Goal: Task Accomplishment & Management: Complete application form

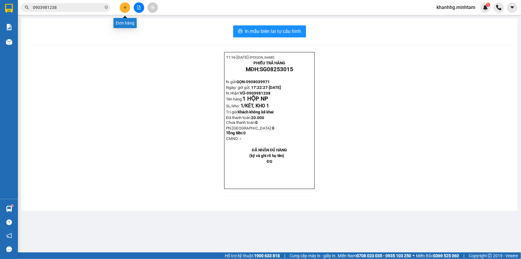
click at [130, 6] on button at bounding box center [125, 7] width 10 height 10
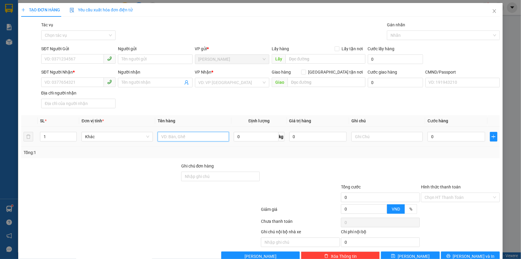
click at [173, 135] on input "text" at bounding box center [193, 137] width 71 height 10
type input "1T MUST 4KG NP _ĐL;"
click at [66, 60] on input "SĐT Người Gửi" at bounding box center [72, 59] width 63 height 10
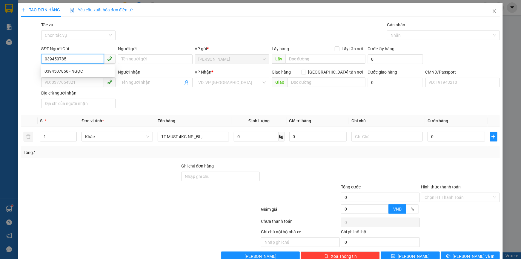
type input "0394507856"
click at [75, 69] on div "0394507856 - NGỌC" at bounding box center [78, 71] width 67 height 7
type input "NGỌC"
type input "0332721160"
type input "EM TÚ"
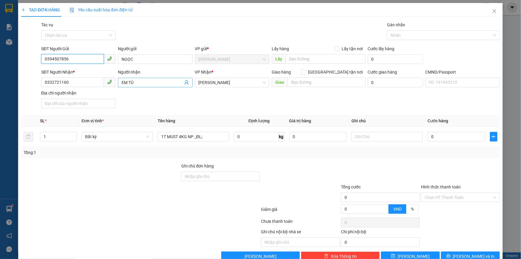
type input "0394507856"
click at [187, 85] on icon "user-add" at bounding box center [186, 82] width 5 height 5
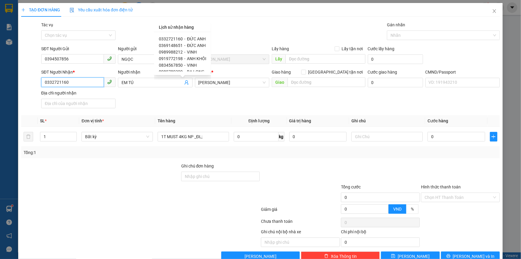
click at [90, 83] on input "0332721160" at bounding box center [72, 82] width 63 height 10
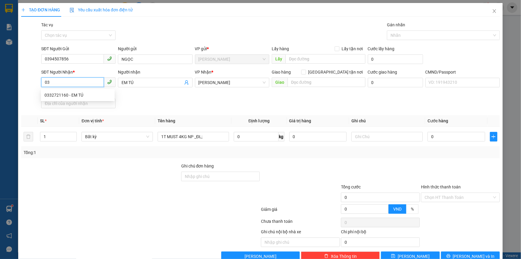
type input "0"
type input "0968390431"
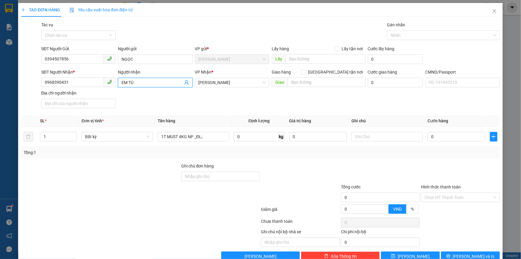
click at [149, 83] on input "EM TÚ" at bounding box center [152, 82] width 61 height 7
type input "E"
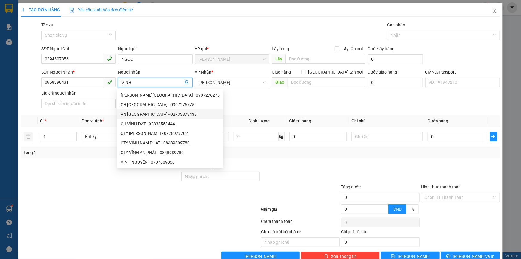
type input "VINH"
click at [361, 117] on th "Ghi chú" at bounding box center [387, 121] width 76 height 12
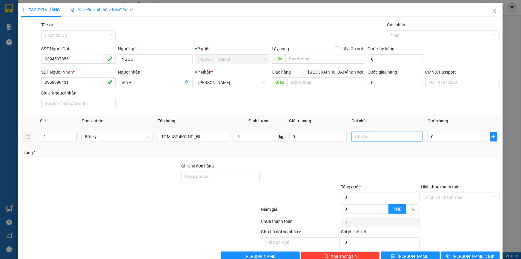
click at [360, 134] on input "text" at bounding box center [387, 137] width 71 height 10
type input "16H KHANH"
click at [458, 133] on input "0" at bounding box center [457, 137] width 58 height 10
type input "2"
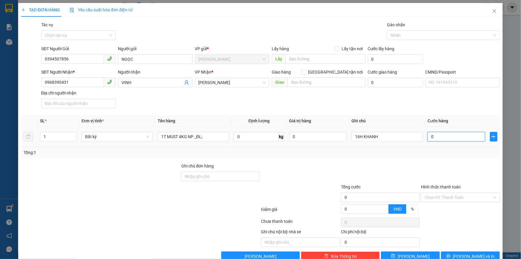
type input "2"
type input "20"
click at [425, 166] on div at bounding box center [461, 173] width 80 height 21
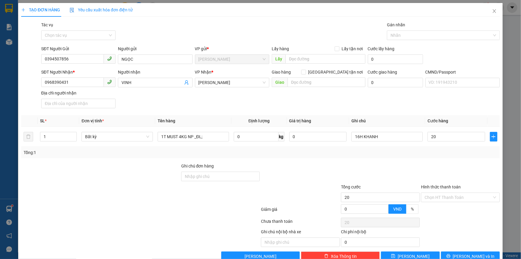
type input "20.000"
click at [448, 197] on input "Hình thức thanh toán" at bounding box center [459, 197] width 68 height 9
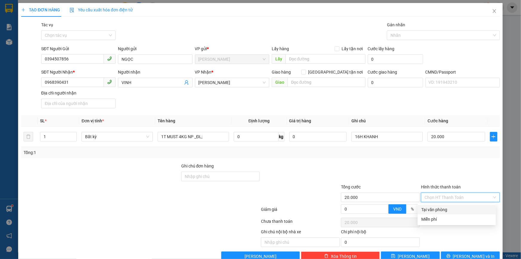
click at [432, 204] on div "Transit Pickup Surcharge Ids Transit Deliver Surcharge Ids Transit Deliver Surc…" at bounding box center [260, 141] width 479 height 239
click at [431, 196] on input "Hình thức thanh toán" at bounding box center [459, 197] width 68 height 9
click at [425, 205] on div "Tại văn phòng" at bounding box center [457, 210] width 78 height 10
type input "0"
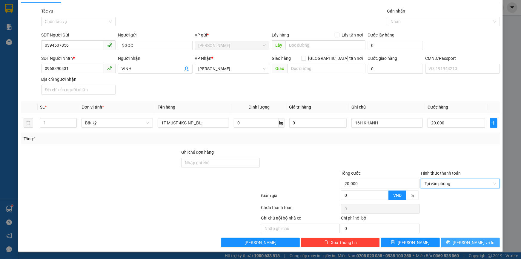
click at [448, 242] on button "[PERSON_NAME] và In" at bounding box center [470, 243] width 59 height 10
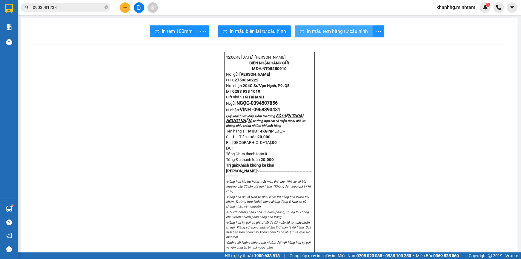
click at [352, 26] on button "In mẫu tem hàng tự cấu hình" at bounding box center [334, 31] width 78 height 12
click at [197, 27] on button "button" at bounding box center [203, 31] width 12 height 12
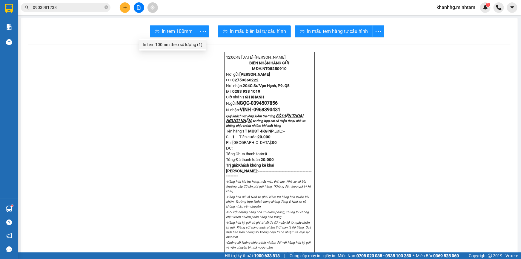
click at [181, 43] on div "In tem 100mm theo số lượng (1)" at bounding box center [173, 44] width 60 height 7
click at [126, 9] on icon "plus" at bounding box center [125, 7] width 4 height 4
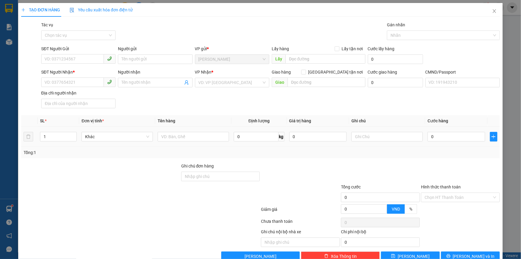
click at [192, 131] on div at bounding box center [193, 137] width 71 height 12
click at [180, 137] on input "text" at bounding box center [193, 137] width 71 height 10
type input "2B 27-23KG NP _TC"
click at [79, 59] on input "SĐT Người Gửi" at bounding box center [72, 59] width 63 height 10
click at [382, 135] on input "text" at bounding box center [387, 137] width 71 height 10
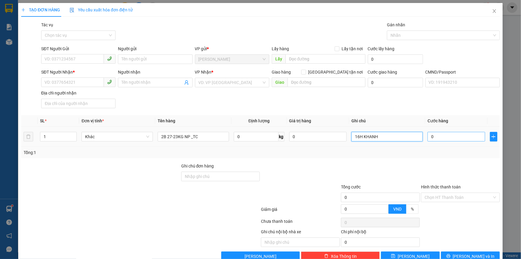
type input "16H KHANH"
click at [444, 137] on input "0" at bounding box center [457, 137] width 58 height 10
type input "8"
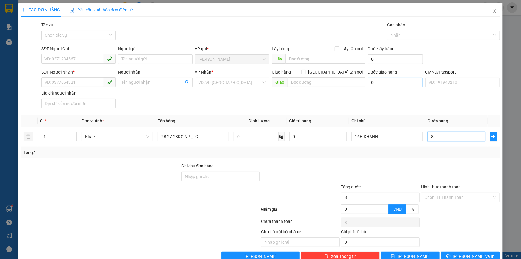
type input "85"
drag, startPoint x: 294, startPoint y: 160, endPoint x: 223, endPoint y: 126, distance: 79.0
click at [294, 159] on div "Transit Pickup Surcharge Ids Transit Deliver Surcharge Ids Transit Deliver Surc…" at bounding box center [260, 141] width 479 height 239
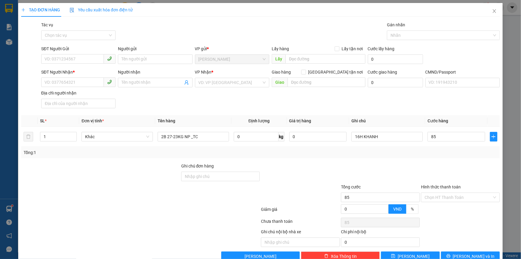
type input "85.000"
click at [61, 55] on input "SĐT Người Gửi" at bounding box center [72, 59] width 63 height 10
click at [78, 69] on div "0353436273 - TRANG" at bounding box center [78, 71] width 67 height 7
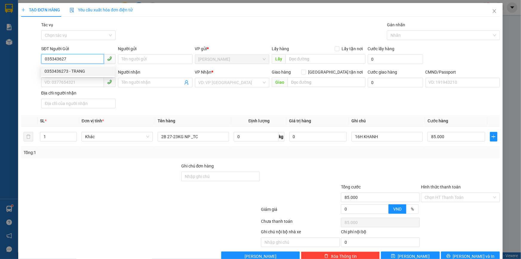
type input "0353436273"
type input "TRANG"
type input "0963833736"
type input "THANH"
type input "0353436273"
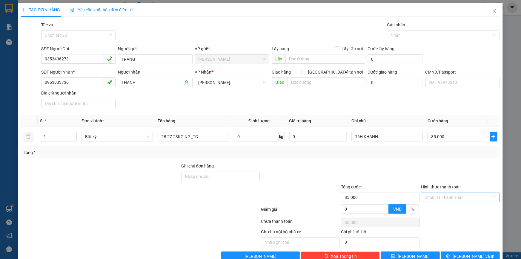
click at [443, 197] on input "Hình thức thanh toán" at bounding box center [459, 197] width 68 height 9
click at [433, 237] on div "Ghi chú nội bộ nhà xe Chi phí nội bộ 0" at bounding box center [261, 237] width 480 height 19
click at [469, 256] on span "[PERSON_NAME] và In" at bounding box center [474, 256] width 42 height 7
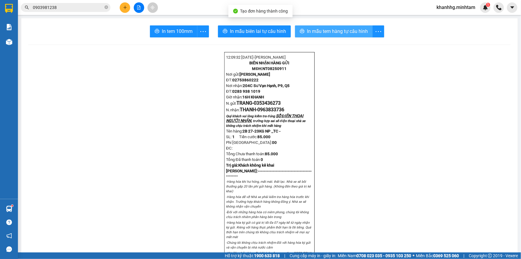
click at [347, 27] on button "In mẫu tem hàng tự cấu hình" at bounding box center [334, 31] width 78 height 12
click at [344, 35] on span "In mẫu tem hàng tự cấu hình" at bounding box center [340, 30] width 61 height 7
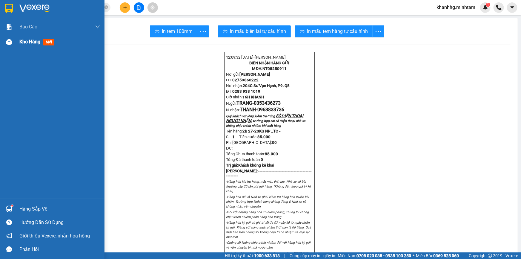
click at [45, 39] on span "mới" at bounding box center [48, 42] width 11 height 7
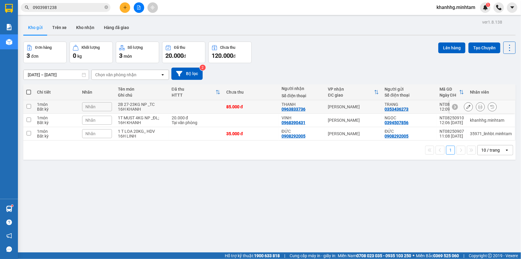
click at [466, 107] on button at bounding box center [469, 107] width 8 height 10
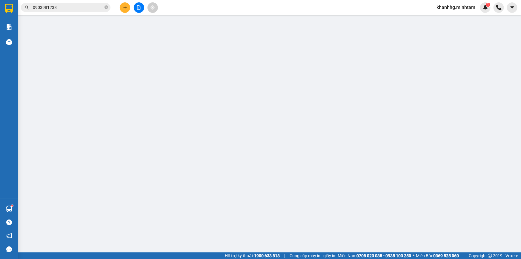
type input "0353436273"
type input "TRANG"
type input "0963833736"
type input "THANH"
type input "85.000"
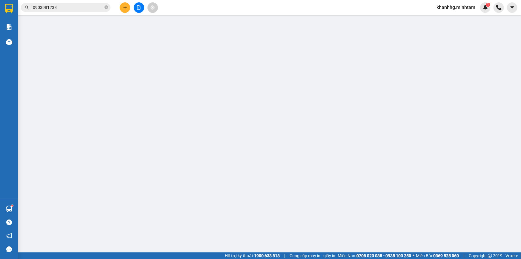
type input "85.000"
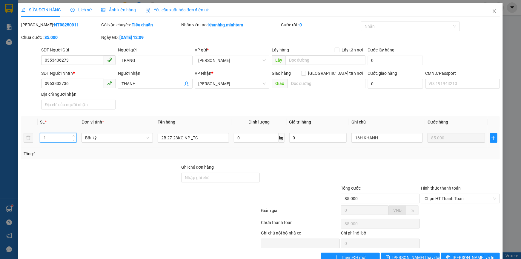
click at [65, 139] on input "1" at bounding box center [58, 137] width 36 height 9
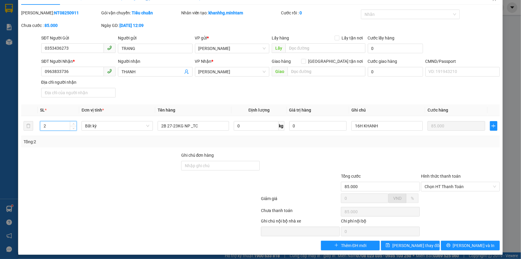
scroll to position [15, 0]
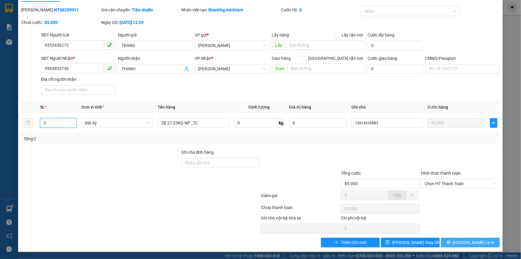
type input "2"
click at [454, 239] on button "[PERSON_NAME] và In" at bounding box center [470, 243] width 59 height 10
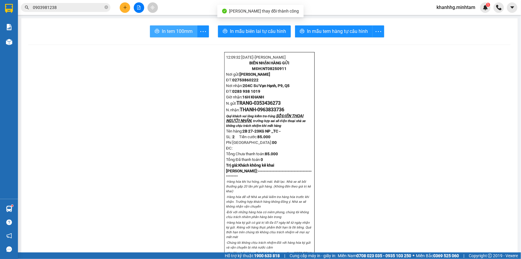
click at [187, 32] on span "In tem 100mm" at bounding box center [177, 30] width 31 height 7
click at [201, 33] on icon "more" at bounding box center [203, 31] width 7 height 7
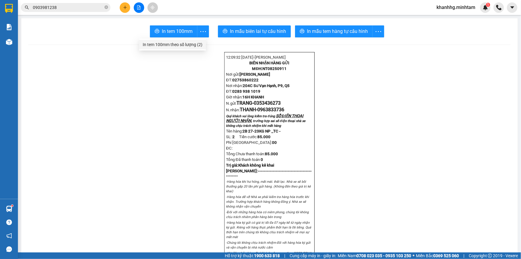
click at [194, 45] on div "In tem 100mm theo số lượng (2)" at bounding box center [173, 44] width 60 height 7
click at [193, 42] on div "In tem 100mm theo số lượng (2)" at bounding box center [173, 44] width 60 height 7
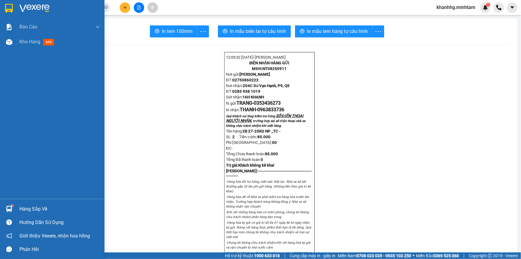
click at [42, 205] on div "Hàng sắp về" at bounding box center [59, 208] width 81 height 9
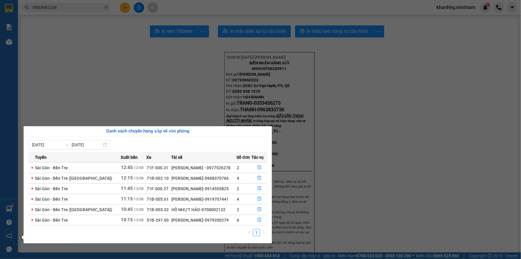
click at [50, 64] on section "Kết quả tìm kiếm ( 2 ) Bộ lọc Mã ĐH Trạng thái Món hàng Tổng cước Chưa cước Nhã…" at bounding box center [260, 129] width 521 height 259
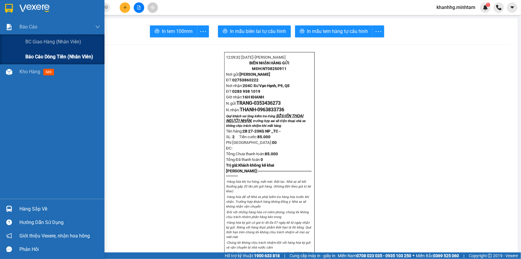
click at [38, 57] on span "Báo cáo dòng tiền (nhân viên)" at bounding box center [59, 56] width 68 height 7
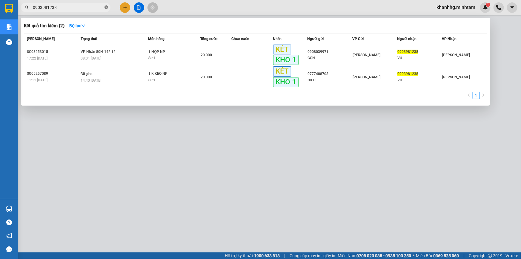
click at [107, 9] on span at bounding box center [107, 8] width 4 height 6
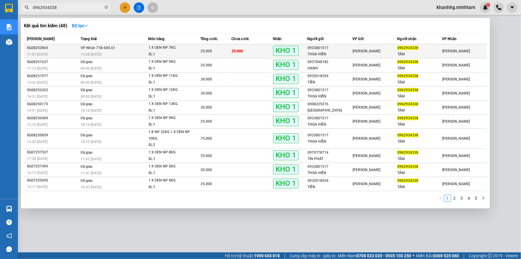
type input "0962934338"
click at [357, 54] on td "[PERSON_NAME]" at bounding box center [375, 51] width 45 height 14
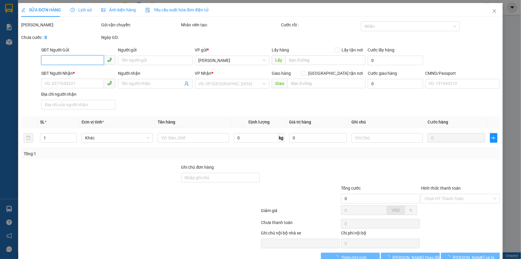
type input "0933801517"
type input "THOA HIỀN"
type input "0962934338"
type input "TÂM"
type input "KNM"
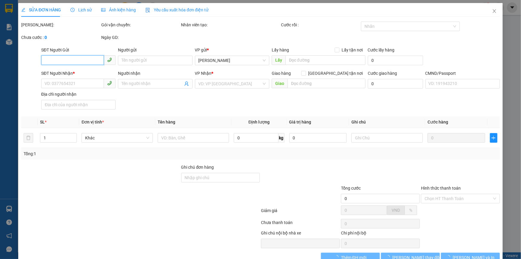
type input "25.000"
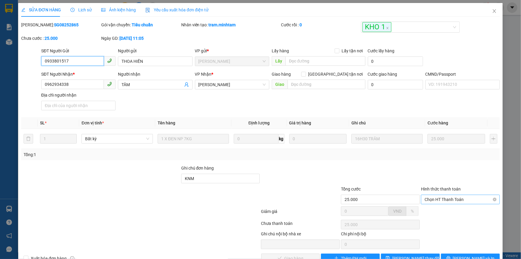
click at [432, 197] on span "Chọn HT Thanh Toán" at bounding box center [461, 199] width 72 height 9
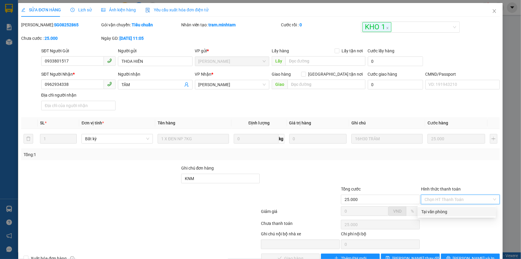
click at [425, 212] on div "Tại văn phòng" at bounding box center [457, 211] width 71 height 7
type input "0"
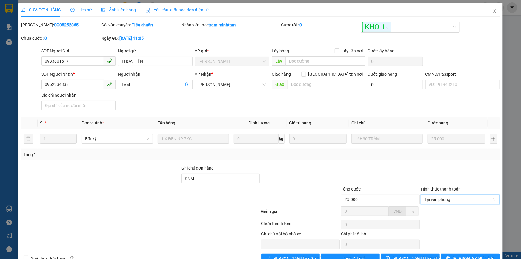
scroll to position [16, 0]
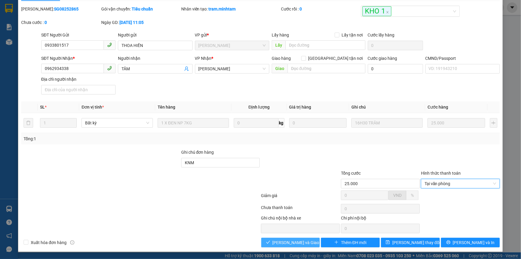
click at [281, 241] on span "[PERSON_NAME] và Giao hàng" at bounding box center [301, 242] width 57 height 7
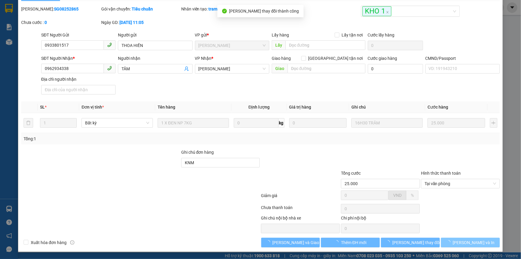
click at [466, 242] on span "[PERSON_NAME] và In" at bounding box center [474, 242] width 42 height 7
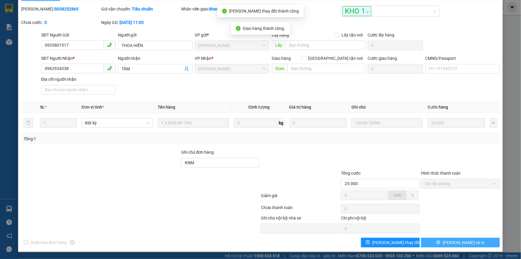
click at [462, 240] on span "[PERSON_NAME] và In" at bounding box center [464, 242] width 42 height 7
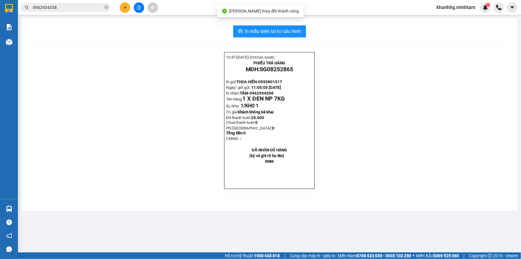
click at [276, 25] on div "In mẫu biên lai tự cấu hình 12:47- [DATE]- [PERSON_NAME] PHIẾU TRẢ HÀNG MĐH: SG…" at bounding box center [269, 114] width 497 height 192
click at [273, 28] on span "In mẫu biên lai tự cấu hình" at bounding box center [273, 30] width 56 height 7
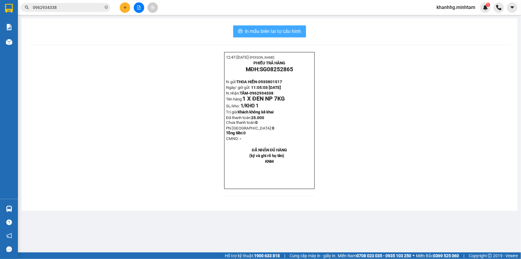
click at [292, 32] on span "In mẫu biên lai tự cấu hình" at bounding box center [273, 30] width 56 height 7
click at [105, 7] on icon "close-circle" at bounding box center [107, 7] width 4 height 4
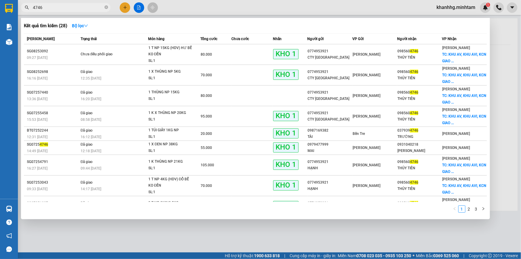
type input "4746"
click at [124, 10] on div at bounding box center [260, 129] width 521 height 259
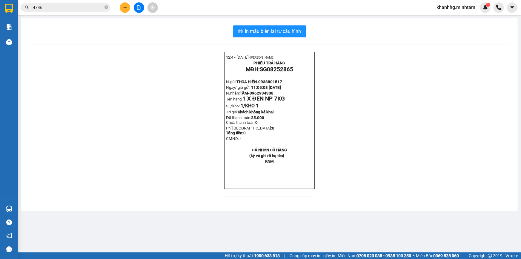
drag, startPoint x: 127, startPoint y: 0, endPoint x: 126, endPoint y: 6, distance: 5.9
click at [127, 1] on div "Kết quả tìm kiếm ( 28 ) Bộ lọc Mã ĐH Trạng thái Món hàng Tổng cước Chưa cước Nh…" at bounding box center [260, 7] width 521 height 15
click at [126, 6] on icon "plus" at bounding box center [125, 7] width 4 height 4
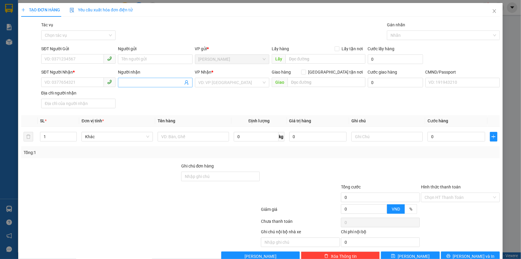
click at [136, 81] on input "Người nhận" at bounding box center [152, 82] width 61 height 7
type input "1 XỐP TRONG NP 2KG _HDV"
click at [60, 57] on input "SĐT Người Gửi" at bounding box center [72, 59] width 63 height 10
drag, startPoint x: 172, startPoint y: 80, endPoint x: 113, endPoint y: 82, distance: 59.2
click at [113, 82] on div "SĐT Người Nhận * VD: 0377654321 Người nhận 1 XỐP TRONG NP 2KG _HDV 1 XỐP TRONG …" at bounding box center [270, 90] width 461 height 42
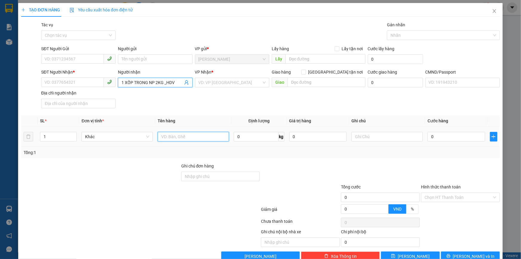
click at [169, 139] on input "text" at bounding box center [193, 137] width 71 height 10
paste input "1 XỐP TRONG NP 2KG _HDV"
type input "1 XỐP TRONG NP 2KG _HDV"
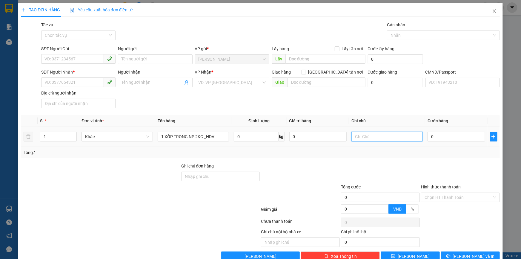
click at [367, 137] on input "text" at bounding box center [387, 137] width 71 height 10
type input "17H30 KHANH"
click at [53, 59] on input "SĐT Người Gửi" at bounding box center [72, 59] width 63 height 10
click at [56, 59] on input "0903194940" at bounding box center [72, 59] width 63 height 10
click at [72, 59] on input "0903394940" at bounding box center [72, 59] width 63 height 10
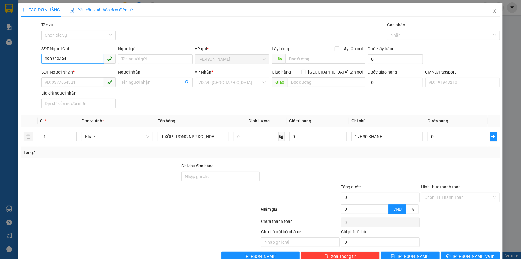
type input "0903394945"
click at [78, 69] on div "0903394945 - [PERSON_NAME]" at bounding box center [78, 71] width 67 height 7
type input "[PERSON_NAME]"
type input "0934044428"
type input "TUẤN"
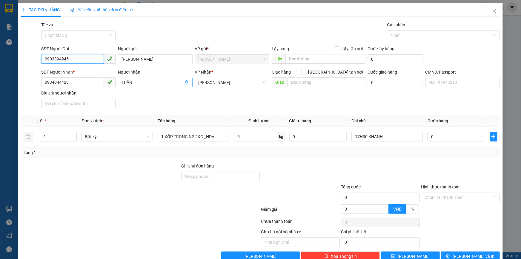
type input "0903394945"
click at [186, 84] on icon "user-add" at bounding box center [187, 82] width 4 height 4
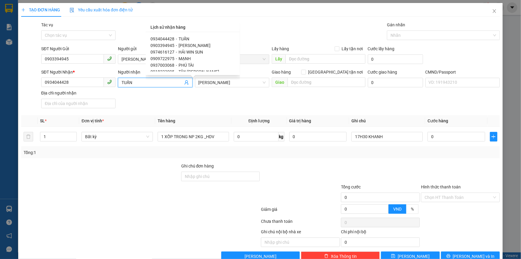
click at [177, 70] on div "0918222005 - [GEOGRAPHIC_DATA][PERSON_NAME]" at bounding box center [193, 71] width 85 height 7
type input "0918222005"
type input "TÂN [PERSON_NAME]"
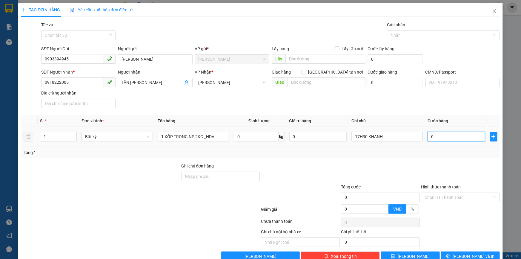
click at [445, 140] on input "0" at bounding box center [457, 137] width 58 height 10
type input "2"
type input "20"
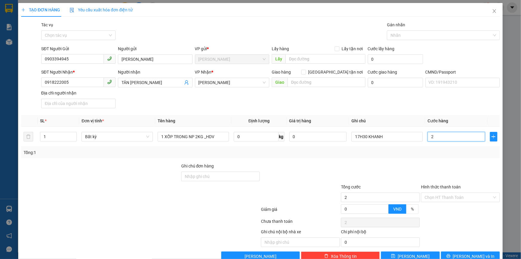
type input "20"
type input "20.000"
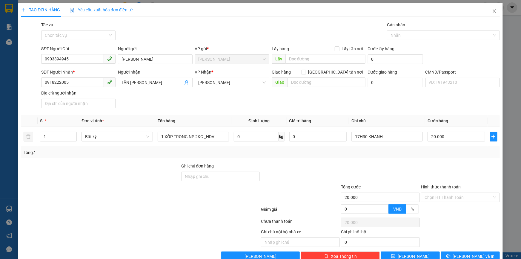
click at [410, 165] on div at bounding box center [381, 173] width 80 height 21
click at [162, 136] on input "1 XỐP TRONG NP 2KG _HDV" at bounding box center [193, 137] width 71 height 10
type input "1K XỐP TRONG NP 2KG _HDV"
click at [441, 193] on input "Hình thức thanh toán" at bounding box center [459, 197] width 68 height 9
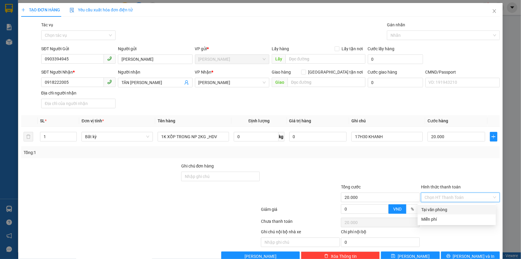
click at [441, 205] on div "Tại văn phòng" at bounding box center [457, 210] width 78 height 10
type input "0"
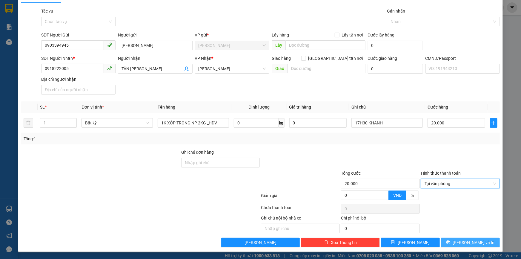
click at [461, 238] on button "[PERSON_NAME] và In" at bounding box center [470, 243] width 59 height 10
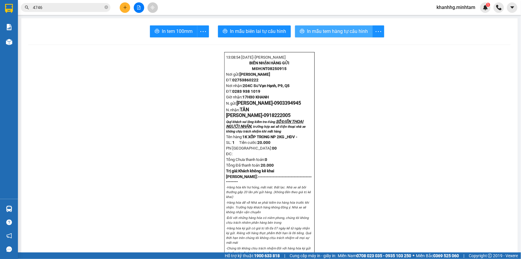
click at [337, 30] on span "In mẫu tem hàng tự cấu hình" at bounding box center [337, 30] width 61 height 7
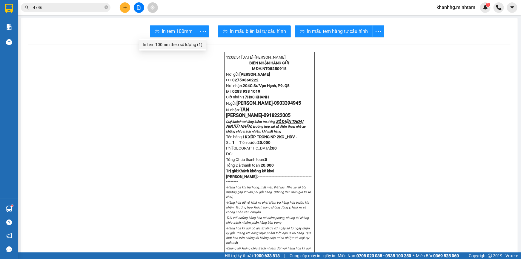
click at [191, 45] on div "In tem 100mm theo số lượng (1)" at bounding box center [173, 44] width 60 height 7
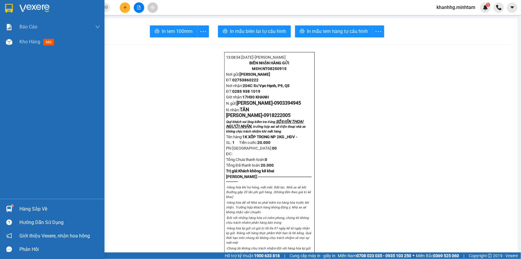
click at [36, 208] on div "Hàng sắp về" at bounding box center [59, 208] width 81 height 9
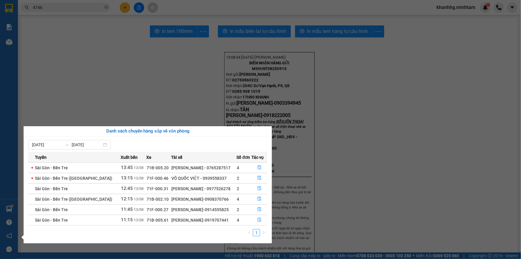
click at [103, 41] on section "Kết quả tìm kiếm ( 28 ) Bộ lọc Mã ĐH Trạng thái Món hàng Tổng cước Chưa cước Nh…" at bounding box center [260, 129] width 521 height 259
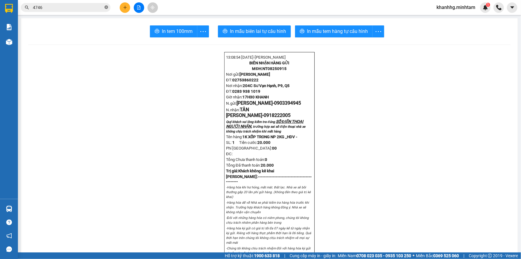
click at [106, 7] on icon "close-circle" at bounding box center [107, 7] width 4 height 4
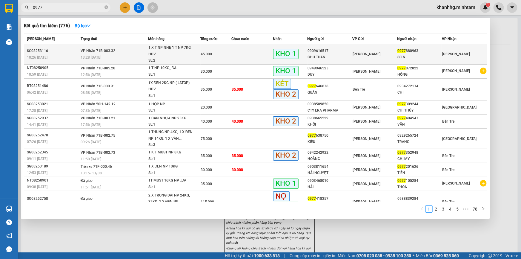
type input "0977"
click at [132, 55] on div "13:28 [DATE]" at bounding box center [114, 57] width 67 height 7
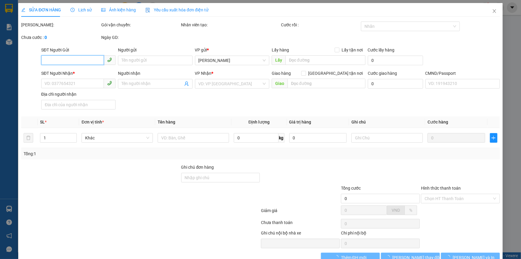
type input "0909616517"
type input "CHÚ TUẤN"
type input "0977880963"
type input "SƠN"
type input "ĐỔ BỂ K ĐỀN BM"
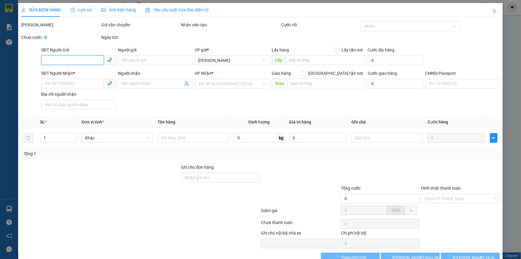
type input "45.000"
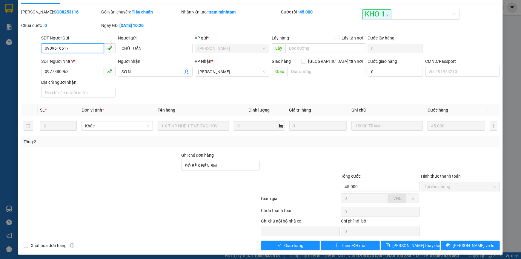
scroll to position [16, 0]
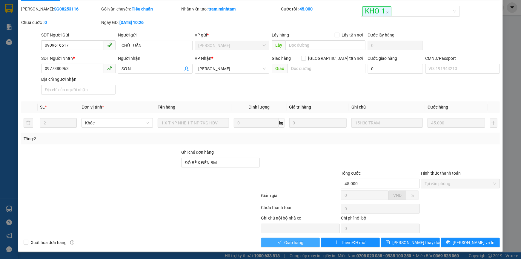
drag, startPoint x: 296, startPoint y: 241, endPoint x: 310, endPoint y: 239, distance: 14.2
click at [297, 242] on span "Giao hàng" at bounding box center [293, 242] width 19 height 7
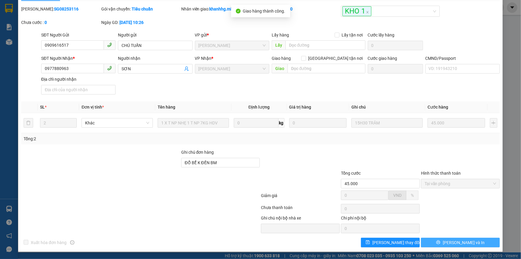
click at [461, 241] on span "[PERSON_NAME] và In" at bounding box center [464, 242] width 42 height 7
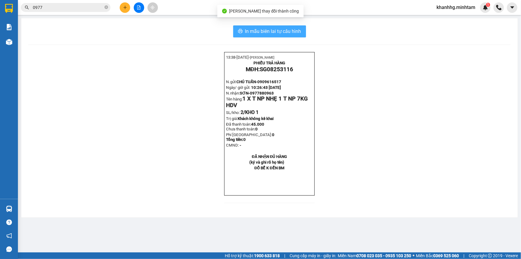
click at [258, 29] on span "In mẫu biên lai tự cấu hình" at bounding box center [273, 30] width 56 height 7
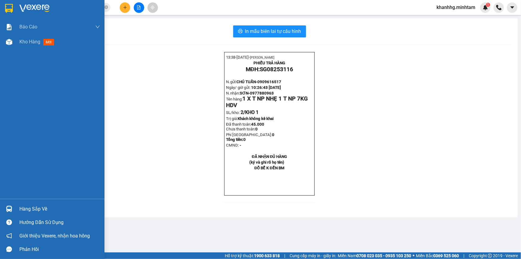
click at [38, 209] on div "Hàng sắp về" at bounding box center [59, 208] width 81 height 9
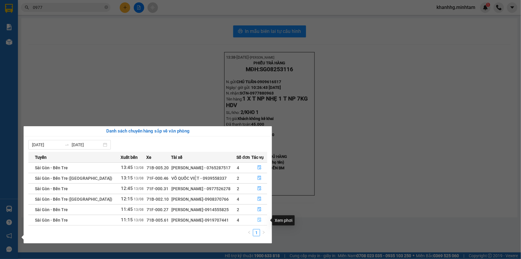
click at [259, 221] on icon "file-done" at bounding box center [260, 220] width 4 height 4
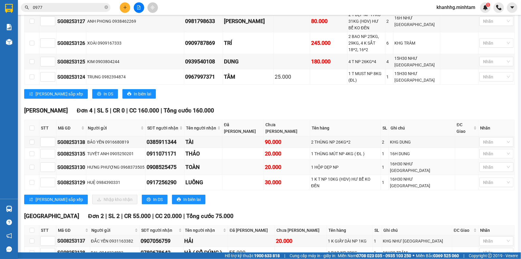
scroll to position [227, 0]
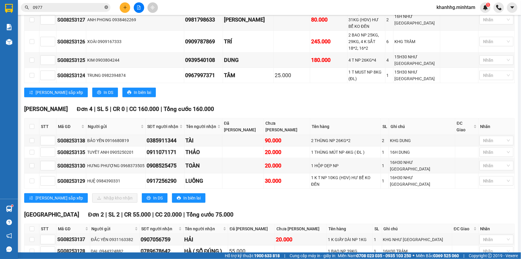
click at [107, 7] on icon "close-circle" at bounding box center [107, 7] width 4 height 4
type input "0"
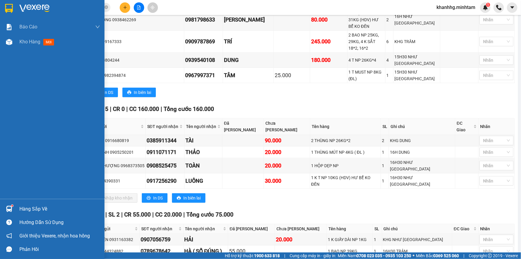
click at [15, 204] on div "Hàng sắp về" at bounding box center [52, 208] width 105 height 13
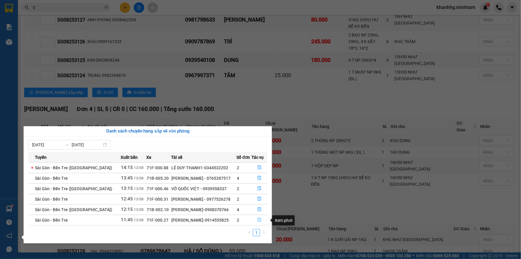
click at [259, 220] on icon "file-done" at bounding box center [260, 220] width 4 height 4
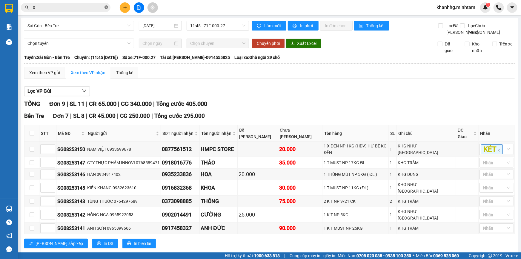
click at [108, 8] on icon "close-circle" at bounding box center [107, 7] width 4 height 4
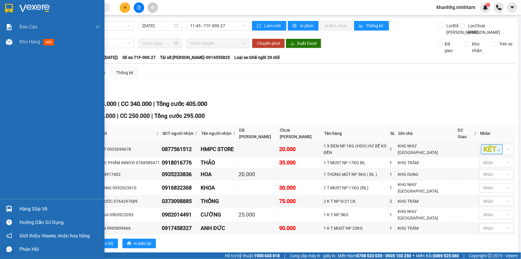
click at [38, 208] on div "Hàng sắp về" at bounding box center [59, 208] width 81 height 9
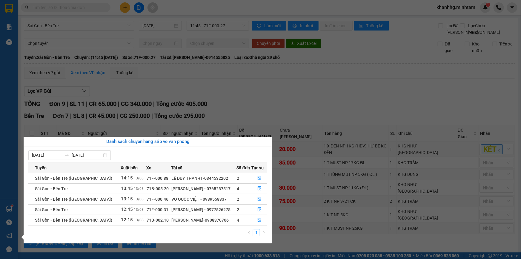
click at [81, 11] on section "Kết quả tìm kiếm ( 775 ) Bộ lọc Mã ĐH Trạng thái Món hàng Tổng cước Chưa cước N…" at bounding box center [260, 129] width 521 height 259
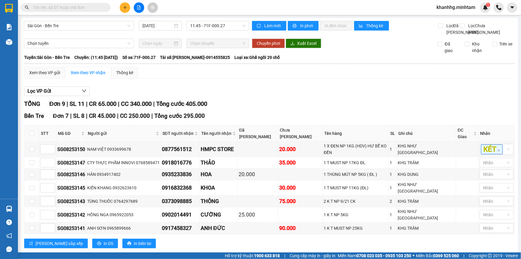
click at [80, 8] on input "text" at bounding box center [68, 7] width 71 height 7
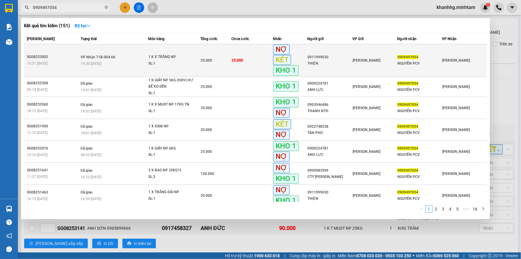
type input "0909497054"
click at [235, 67] on td "25.000" at bounding box center [253, 60] width 42 height 33
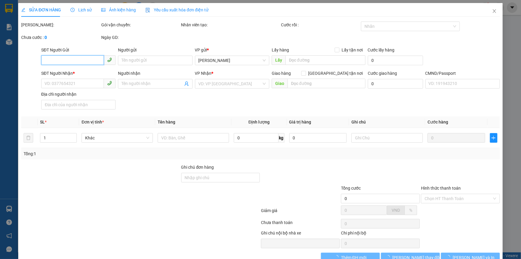
type input "0911999030"
type input "THIỆN"
type input "0909497054"
type input "NGUYÊN PCV"
type input "HC / k gọi/ trọng giao"
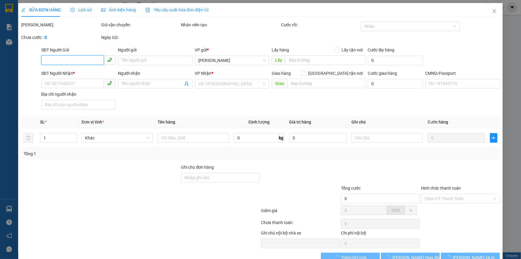
type input "25.000"
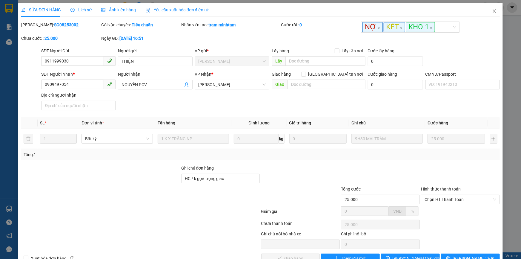
click at [54, 25] on b "SG08253002" at bounding box center [66, 24] width 25 height 5
copy b "SG08253002"
click at [492, 12] on icon "close" at bounding box center [494, 11] width 5 height 5
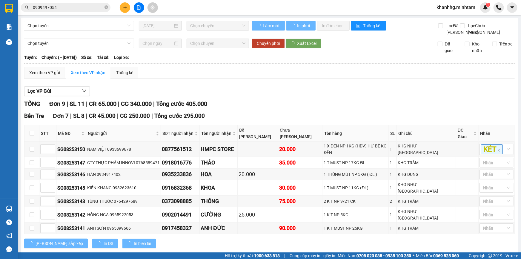
click at [63, 9] on input "0909497054" at bounding box center [68, 7] width 71 height 7
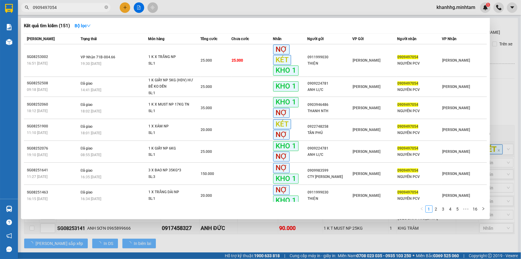
click at [63, 9] on input "0909497054" at bounding box center [68, 7] width 71 height 7
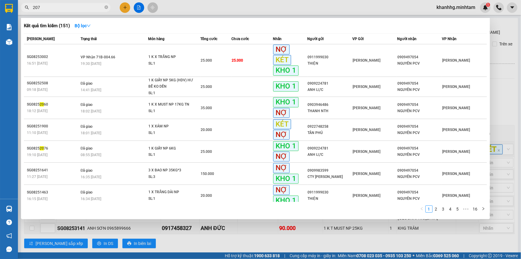
type input "2077"
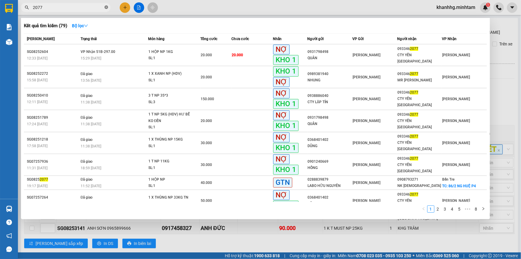
click at [108, 7] on icon "close-circle" at bounding box center [107, 7] width 4 height 4
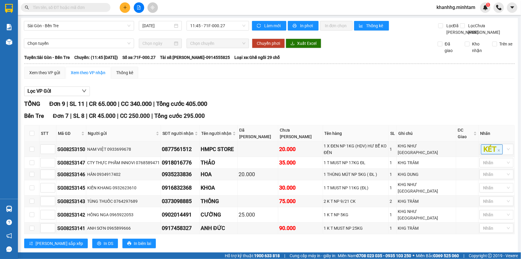
paste input "0938974268"
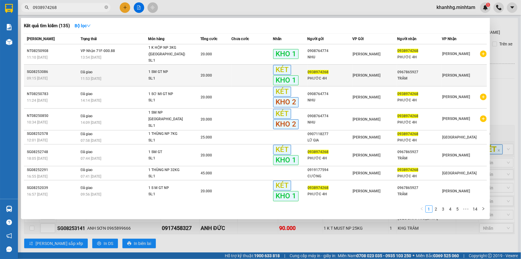
type input "0938974268"
click at [157, 69] on div "1 SM GT NP" at bounding box center [171, 72] width 45 height 7
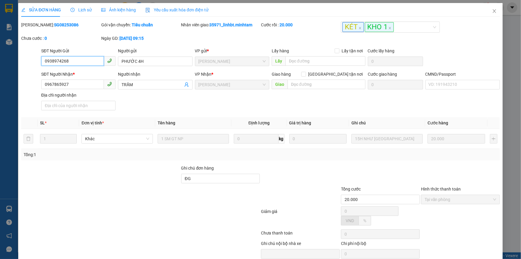
type input "0938974268"
type input "PHƯỚC 4H"
type input "0967865927"
type input "TRẦM"
type input "ĐG"
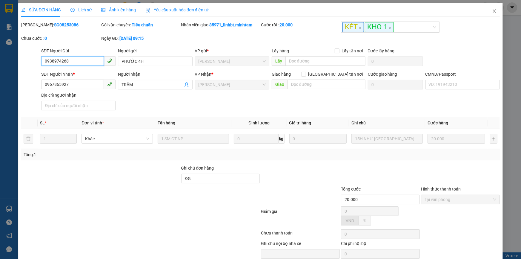
type input "20.000"
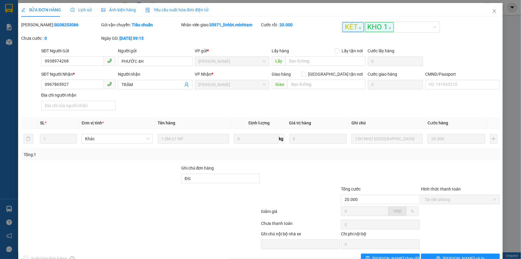
click at [54, 25] on b "SG08253086" at bounding box center [66, 24] width 25 height 5
copy b "SG08253086"
click at [492, 9] on icon "close" at bounding box center [494, 11] width 5 height 5
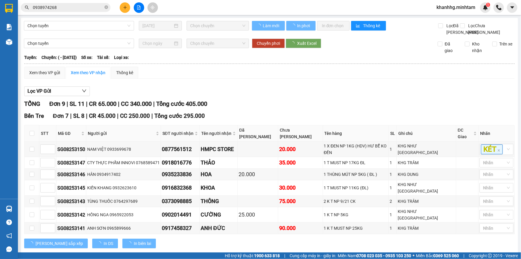
click at [65, 8] on input "0938974268" at bounding box center [68, 7] width 71 height 7
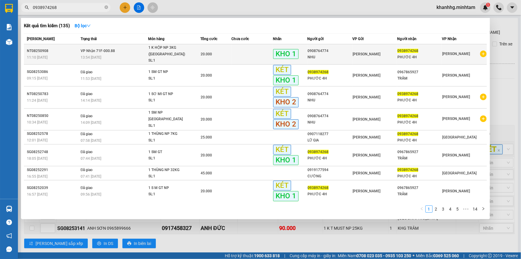
click at [128, 54] on div "13:54 [DATE]" at bounding box center [114, 57] width 67 height 7
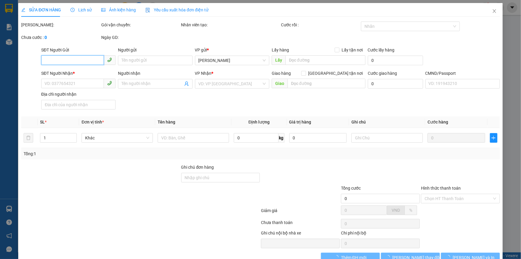
type input "0908764774"
type input "NHU"
type input "0938974268"
type input "PHƯỚC 4H"
type input "20.000"
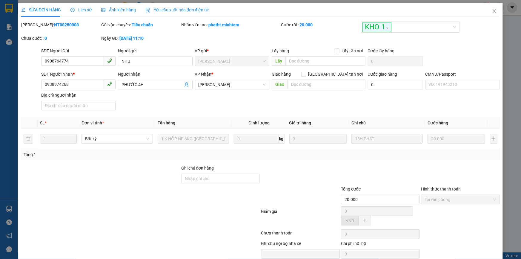
click at [54, 26] on b "NT08250908" at bounding box center [66, 24] width 25 height 5
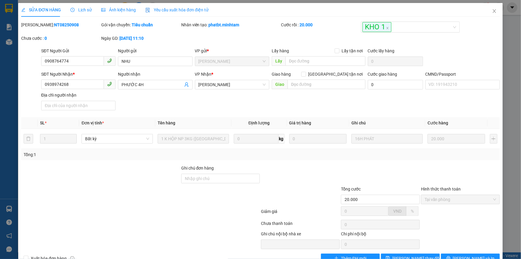
click at [54, 26] on b "NT08250908" at bounding box center [66, 24] width 25 height 5
copy b "NT08250908"
click at [494, 9] on span "Close" at bounding box center [495, 11] width 17 height 17
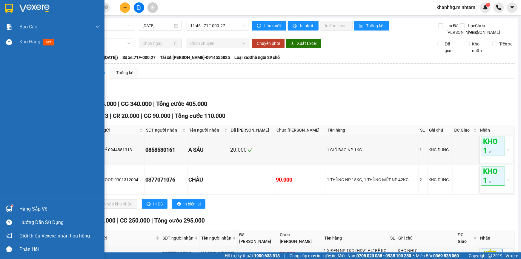
click at [24, 206] on div "Hàng sắp về" at bounding box center [59, 208] width 81 height 9
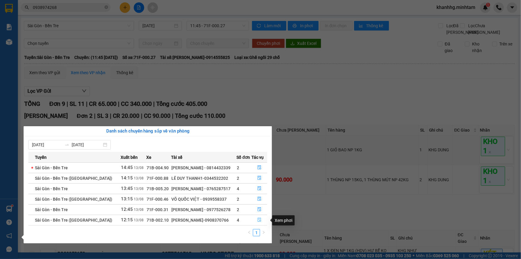
click at [258, 218] on icon "file-done" at bounding box center [260, 220] width 4 height 4
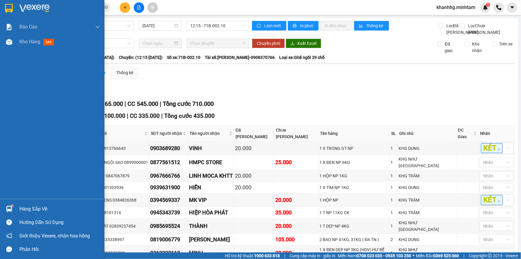
click at [18, 208] on div "Hàng sắp về" at bounding box center [52, 208] width 105 height 13
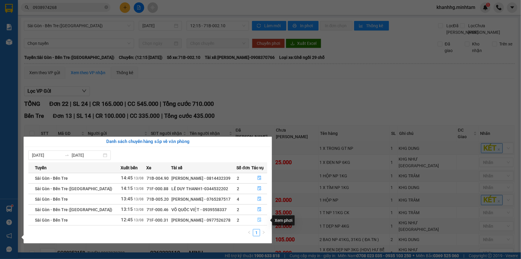
click at [258, 221] on icon "file-done" at bounding box center [260, 220] width 4 height 4
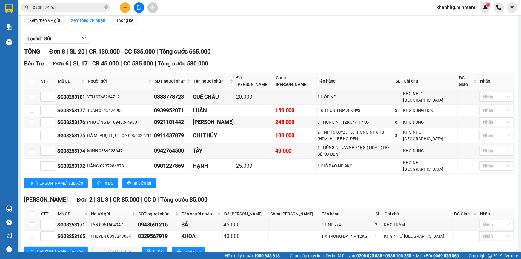
scroll to position [57, 0]
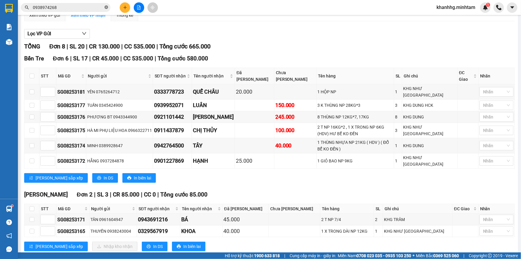
click at [107, 6] on icon "close-circle" at bounding box center [107, 7] width 4 height 4
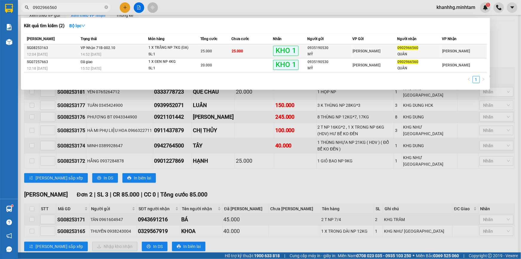
type input "0902966560"
click at [388, 47] on td "[PERSON_NAME]" at bounding box center [375, 51] width 45 height 14
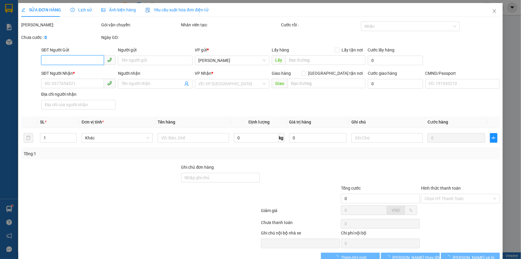
type input "0935190530"
type input "MỸ"
type input "0902966560"
type input "QUÂN"
type input "BM"
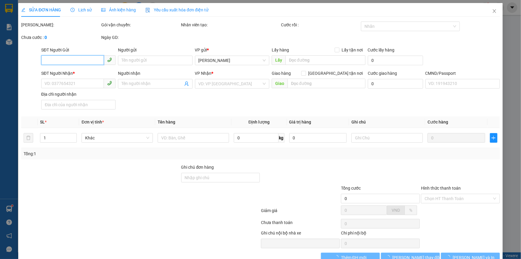
type input "25.000"
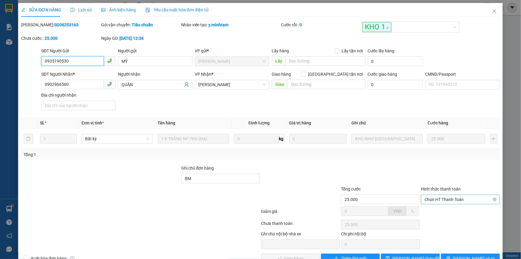
click at [430, 197] on span "Chọn HT Thanh Toán" at bounding box center [461, 199] width 72 height 9
click at [432, 167] on div at bounding box center [461, 175] width 80 height 21
drag, startPoint x: 69, startPoint y: 85, endPoint x: 39, endPoint y: 85, distance: 30.8
click at [39, 85] on div "SĐT Người Nhận * 0902966560 0902966560 Người nhận QUÂN VP Nhận * [PERSON_NAME] …" at bounding box center [261, 92] width 480 height 42
click at [427, 196] on span "Chọn HT Thanh Toán" at bounding box center [461, 199] width 72 height 9
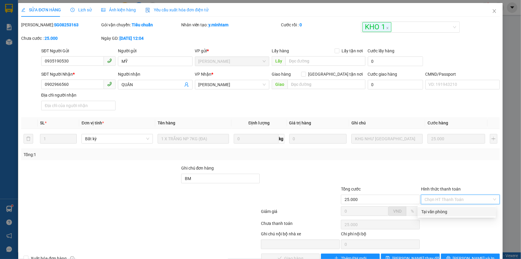
click at [427, 211] on div "Tại văn phòng" at bounding box center [457, 211] width 71 height 7
type input "0"
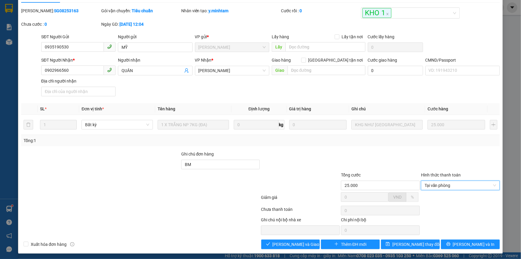
scroll to position [16, 0]
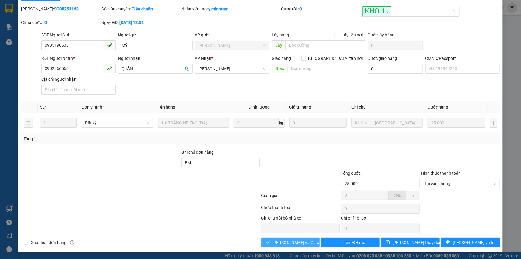
click at [287, 242] on span "[PERSON_NAME] và Giao hàng" at bounding box center [301, 242] width 57 height 7
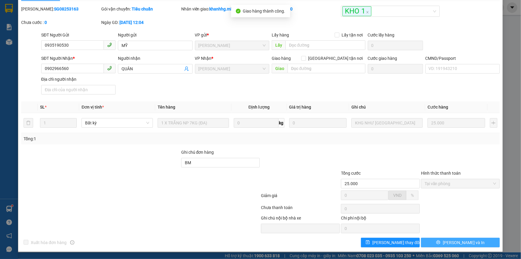
click at [452, 241] on span "[PERSON_NAME] và In" at bounding box center [464, 242] width 42 height 7
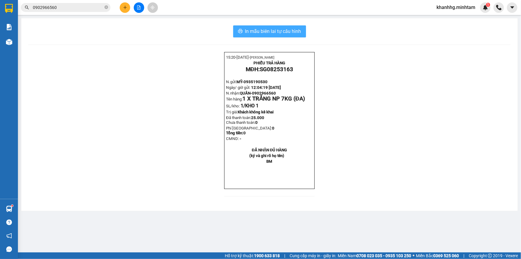
click at [272, 29] on span "In mẫu biên lai tự cấu hình" at bounding box center [273, 30] width 56 height 7
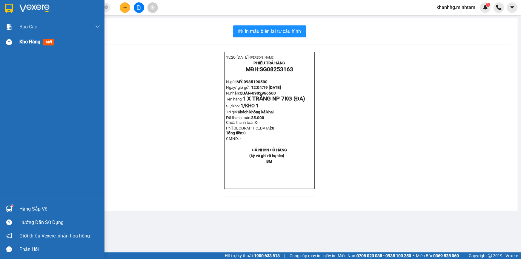
click at [38, 45] on span "Kho hàng" at bounding box center [29, 42] width 21 height 6
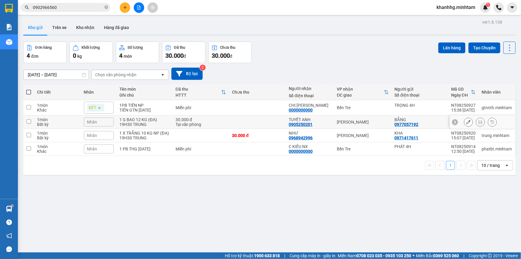
click at [30, 124] on input "checkbox" at bounding box center [29, 121] width 4 height 4
checkbox input "true"
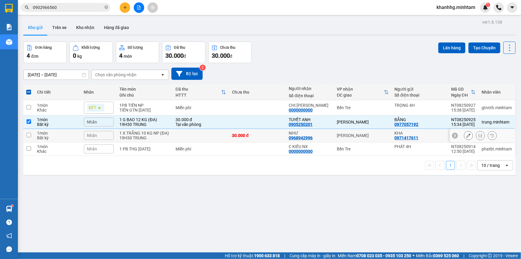
click at [30, 137] on input "checkbox" at bounding box center [29, 135] width 4 height 4
checkbox input "true"
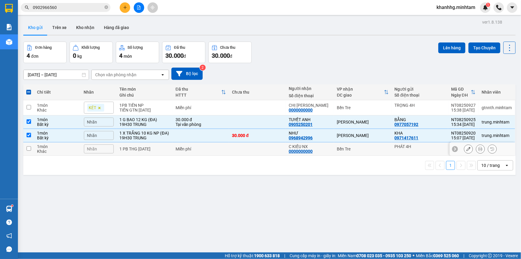
click at [29, 151] on input "checkbox" at bounding box center [29, 148] width 4 height 4
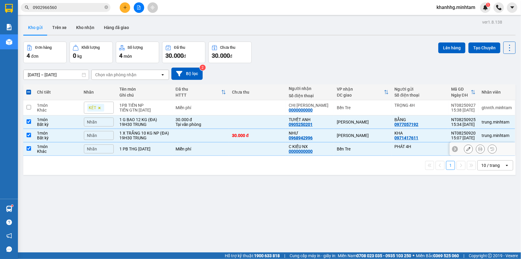
click at [29, 151] on input "checkbox" at bounding box center [29, 148] width 4 height 4
checkbox input "false"
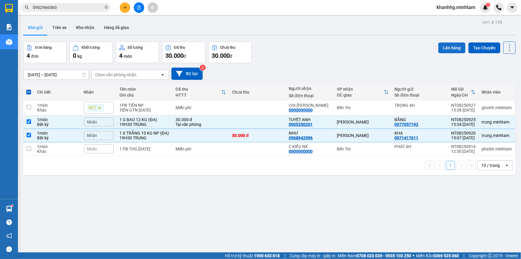
click at [443, 47] on button "Lên hàng" at bounding box center [452, 47] width 27 height 11
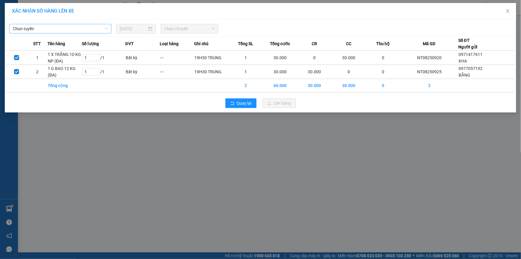
click at [94, 30] on span "Chọn tuyến" at bounding box center [60, 28] width 95 height 9
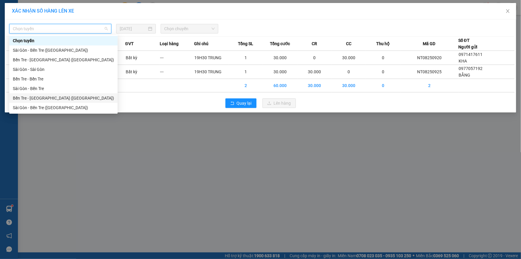
click at [43, 97] on div "Bến Tre - [GEOGRAPHIC_DATA] ([GEOGRAPHIC_DATA])" at bounding box center [63, 98] width 101 height 7
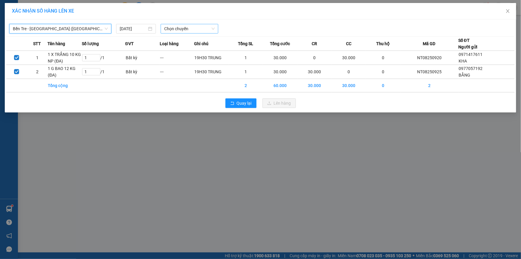
click at [178, 29] on span "Chọn chuyến" at bounding box center [189, 28] width 51 height 9
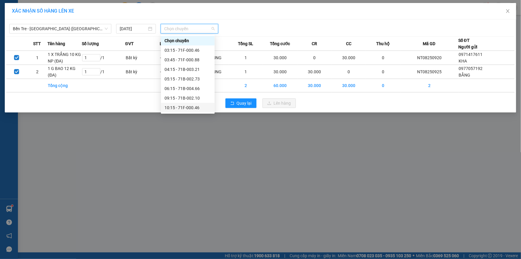
scroll to position [48, 0]
click at [85, 26] on span "Bến Tre - [GEOGRAPHIC_DATA] ([GEOGRAPHIC_DATA])" at bounding box center [60, 28] width 95 height 9
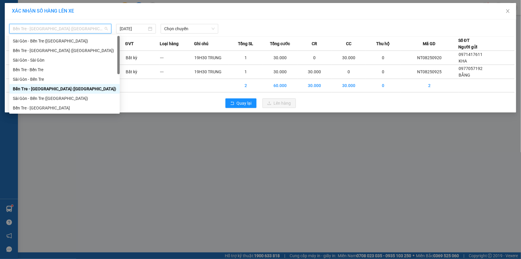
scroll to position [0, 0]
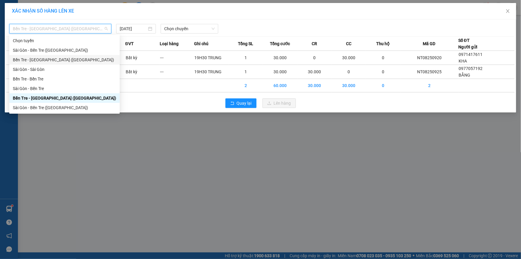
click at [42, 60] on div "Bến Tre - [GEOGRAPHIC_DATA] ([GEOGRAPHIC_DATA])" at bounding box center [64, 59] width 103 height 7
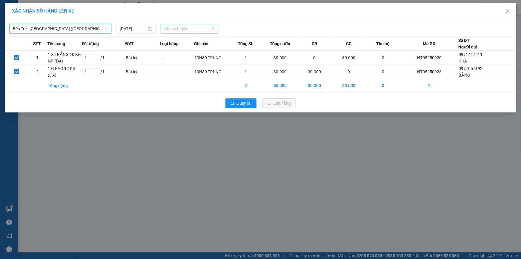
click at [170, 30] on span "Chọn chuyến" at bounding box center [189, 28] width 51 height 9
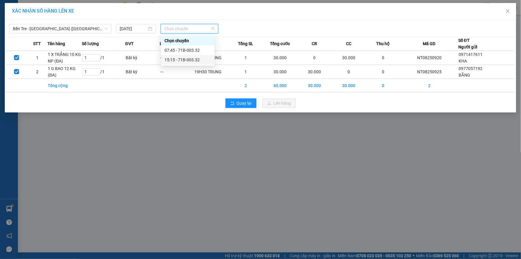
click at [184, 59] on div "15:15 - 71B-003.32" at bounding box center [188, 59] width 47 height 7
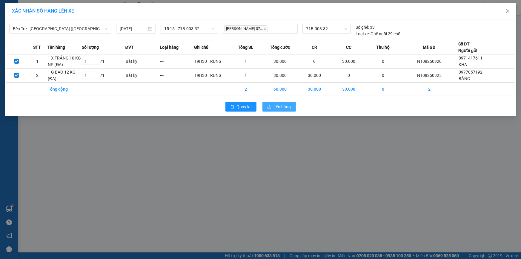
click at [274, 107] on span "Lên hàng" at bounding box center [282, 106] width 17 height 7
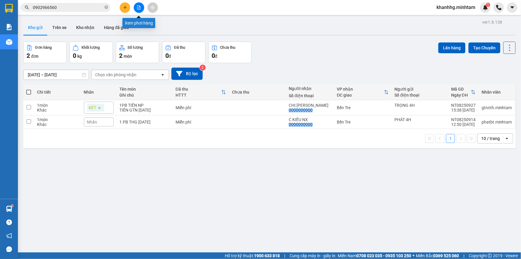
click at [138, 10] on button at bounding box center [139, 7] width 10 height 10
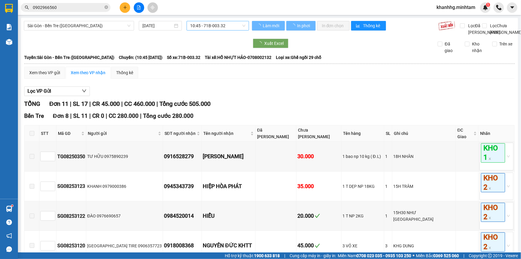
click at [203, 27] on span "10:45 - 71B-003.32" at bounding box center [217, 25] width 55 height 9
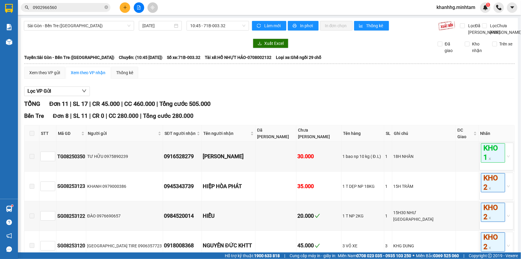
click at [159, 36] on div "Sài Gòn - Bến Tre ([GEOGRAPHIC_DATA]) [DATE] 10:45 - 71B-003.32" at bounding box center [136, 28] width 225 height 15
click at [101, 28] on span "Sài Gòn - Bến Tre ([GEOGRAPHIC_DATA])" at bounding box center [78, 25] width 103 height 9
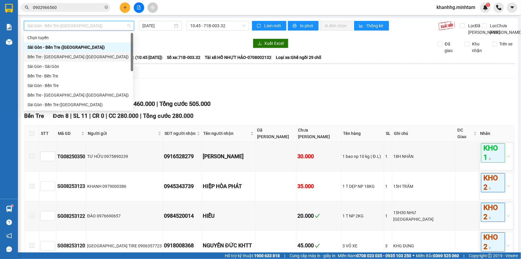
click at [49, 54] on div "Bến Tre - [GEOGRAPHIC_DATA] ([GEOGRAPHIC_DATA])" at bounding box center [78, 56] width 102 height 7
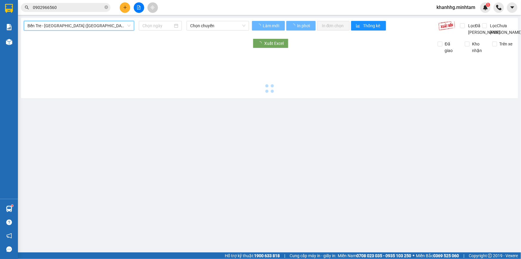
type input "[DATE]"
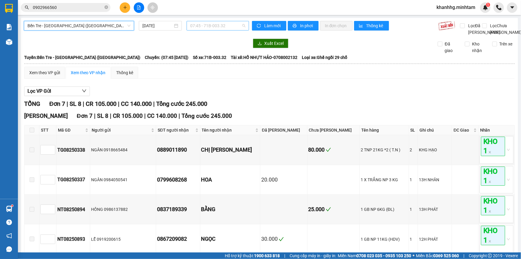
click at [204, 26] on span "07:45 - 71B-003.32" at bounding box center [217, 25] width 55 height 9
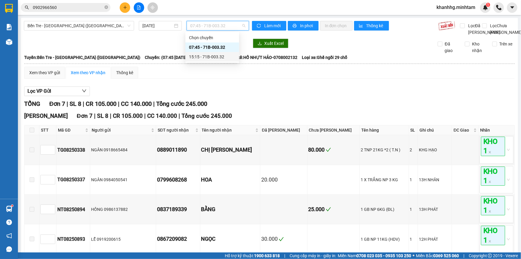
click at [208, 54] on div "15:15 - 71B-003.32" at bounding box center [212, 56] width 47 height 7
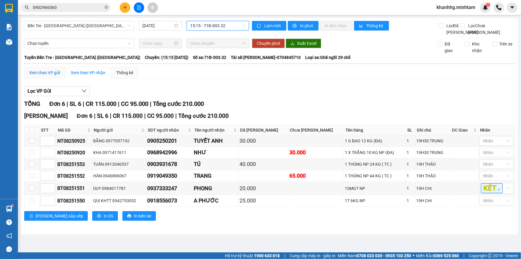
click at [53, 76] on div "Xem theo VP gửi" at bounding box center [44, 72] width 31 height 7
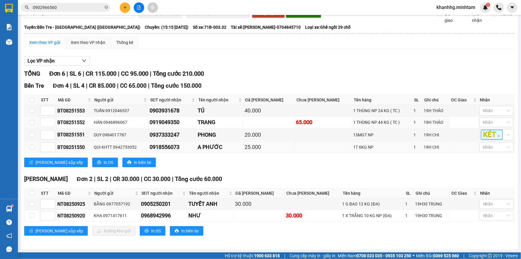
scroll to position [36, 0]
drag, startPoint x: 28, startPoint y: 193, endPoint x: 35, endPoint y: 195, distance: 7.1
click at [29, 193] on th at bounding box center [32, 193] width 15 height 10
click at [32, 191] on input "checkbox" at bounding box center [32, 193] width 5 height 5
checkbox input "true"
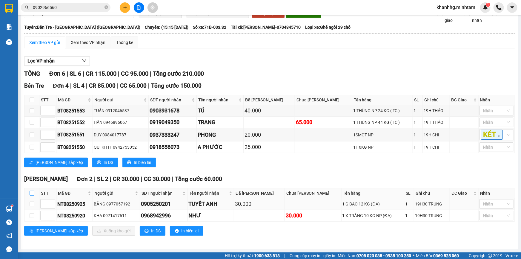
checkbox input "true"
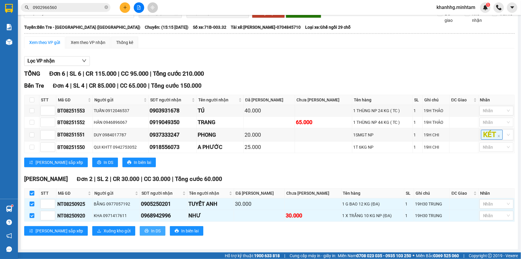
click at [151, 229] on span "In DS" at bounding box center [156, 230] width 10 height 7
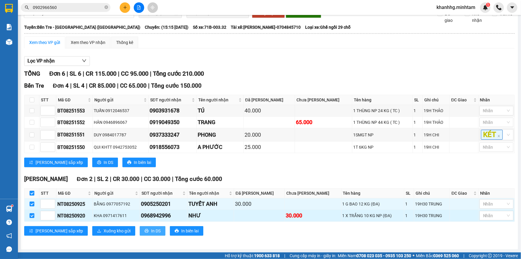
scroll to position [0, 0]
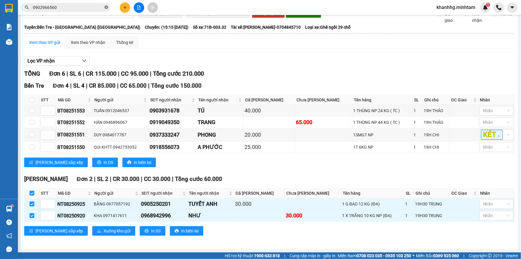
click at [106, 6] on icon "close-circle" at bounding box center [107, 7] width 4 height 4
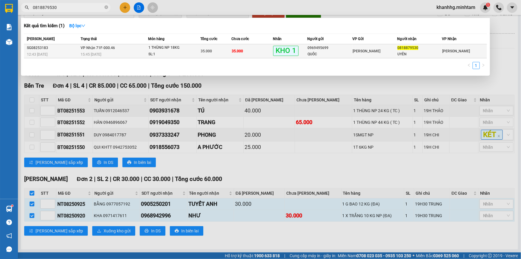
type input "0818879530"
click at [400, 51] on div "UYÊN" at bounding box center [420, 54] width 44 height 6
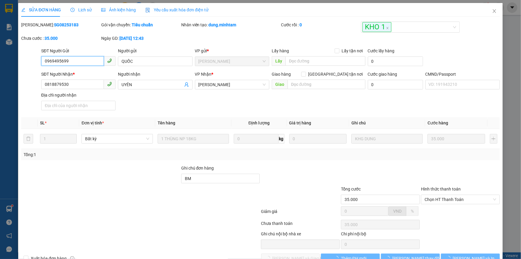
type input "0969495699"
type input "QUỐC"
type input "0818879530"
type input "UYÊN"
type input "BM"
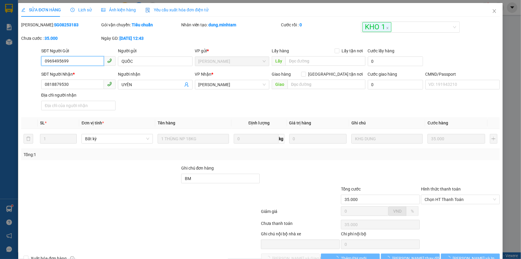
type input "35.000"
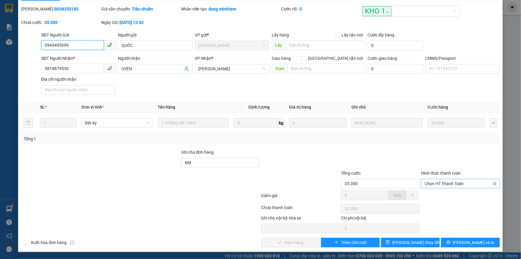
click at [433, 180] on span "Chọn HT Thanh Toán" at bounding box center [461, 183] width 72 height 9
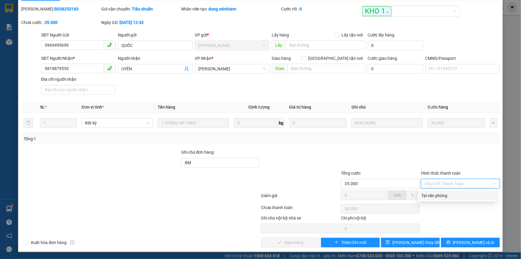
click at [428, 192] on div "Tại văn phòng" at bounding box center [457, 195] width 71 height 7
type input "0"
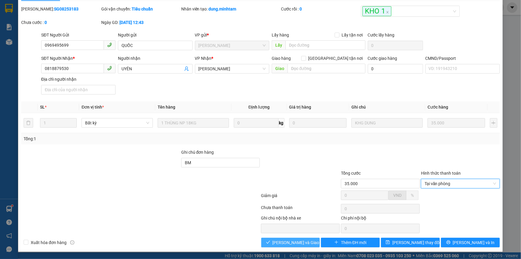
click at [276, 242] on span "[PERSON_NAME] và Giao hàng" at bounding box center [301, 242] width 57 height 7
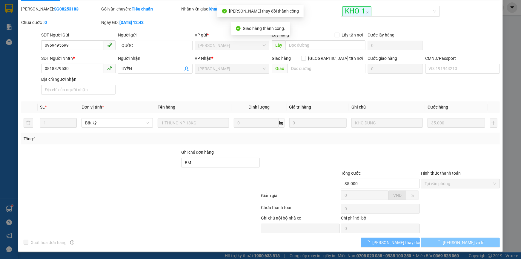
click at [466, 242] on span "[PERSON_NAME] và In" at bounding box center [464, 242] width 42 height 7
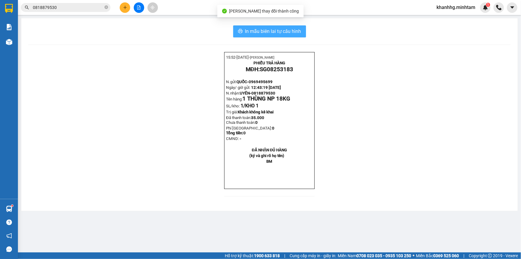
click at [285, 30] on span "In mẫu biên lai tự cấu hình" at bounding box center [273, 30] width 56 height 7
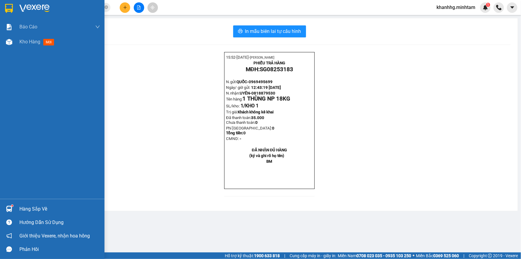
click at [9, 209] on img at bounding box center [9, 209] width 6 height 6
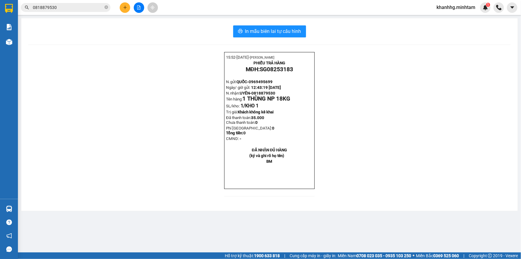
click at [101, 41] on section "Kết quả tìm kiếm ( 1 ) Bộ lọc Mã ĐH Trạng thái Món hàng Tổng cước Chưa cước Nhã…" at bounding box center [260, 129] width 521 height 259
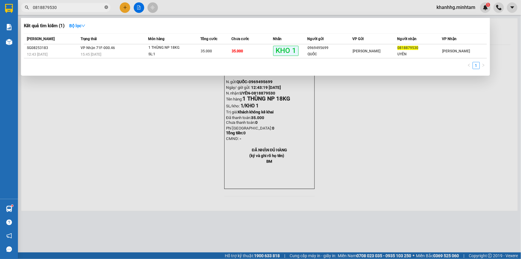
click at [105, 7] on icon "close-circle" at bounding box center [107, 7] width 4 height 4
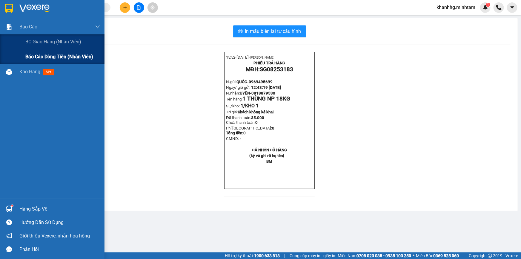
click at [53, 56] on span "Báo cáo dòng tiền (nhân viên)" at bounding box center [59, 56] width 68 height 7
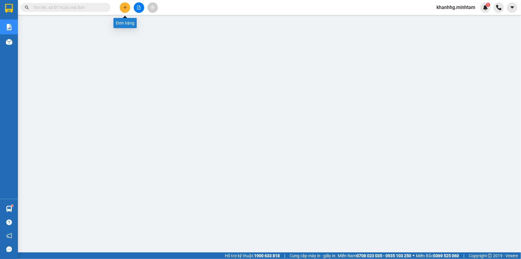
click at [124, 7] on icon "plus" at bounding box center [125, 7] width 4 height 4
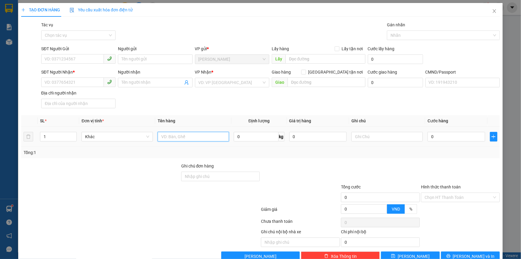
click at [170, 137] on input "text" at bounding box center [193, 137] width 71 height 10
type input "1T 5KG NP_TN"
click at [77, 55] on input "SĐT Người Gửi" at bounding box center [72, 59] width 63 height 10
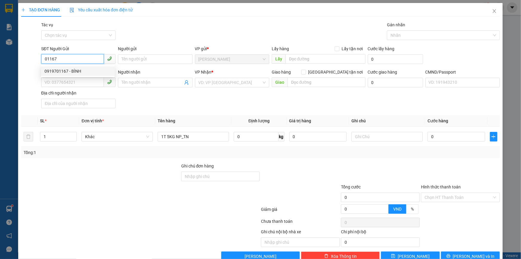
click at [62, 70] on div "0919701167 - BÌNH" at bounding box center [78, 71] width 67 height 7
type input "0919701167"
type input "BÌNH"
type input "0919457845"
type input "PHƯƠNG"
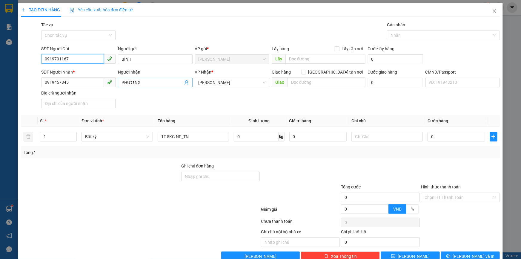
type input "0919701167"
click at [186, 84] on icon "user-add" at bounding box center [187, 82] width 4 height 4
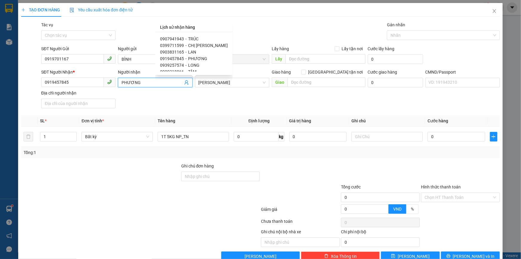
click at [181, 53] on span "0903831165" at bounding box center [172, 52] width 24 height 5
type input "0903831165"
type input "LAN"
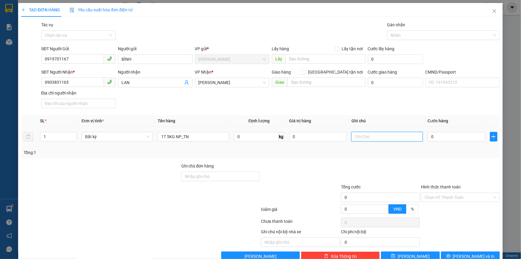
click at [354, 141] on input "text" at bounding box center [387, 137] width 71 height 10
click at [382, 137] on input "19H30 KHANH" at bounding box center [387, 137] width 71 height 10
type input "1"
type input "8H MAI KHANH"
click at [441, 133] on input "0" at bounding box center [457, 137] width 58 height 10
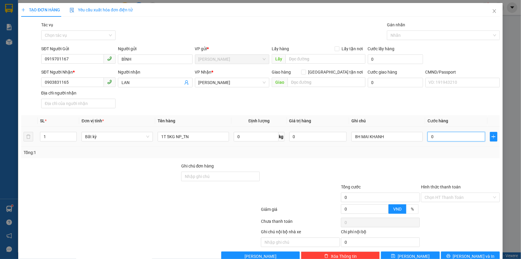
type input "02"
type input "2"
type input "020"
type input "20"
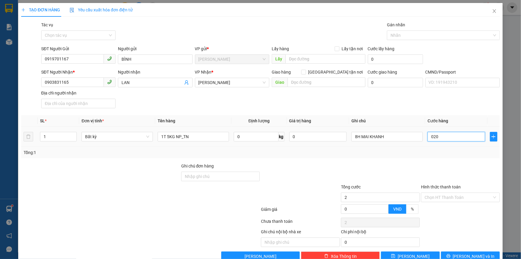
type input "20"
click at [445, 165] on div at bounding box center [461, 173] width 80 height 21
type input "20.000"
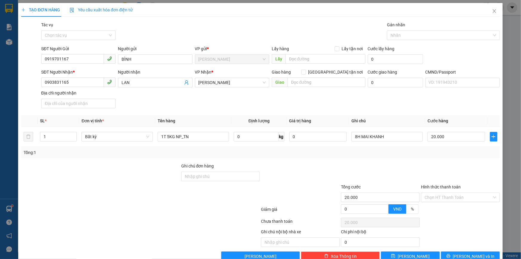
scroll to position [14, 0]
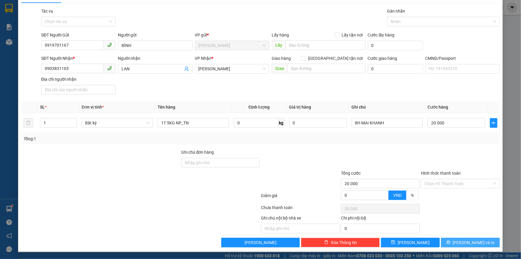
click at [451, 244] on icon "printer" at bounding box center [449, 242] width 4 height 4
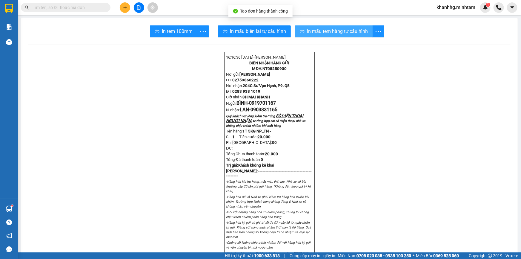
click at [321, 29] on span "In mẫu tem hàng tự cấu hình" at bounding box center [337, 30] width 61 height 7
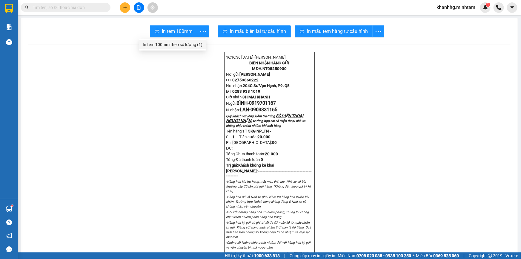
click at [183, 40] on li "In tem 100mm theo số lượng (1)" at bounding box center [172, 45] width 67 height 10
click at [175, 28] on span "In tem 100mm" at bounding box center [177, 30] width 31 height 7
click at [125, 7] on icon "plus" at bounding box center [124, 7] width 3 height 0
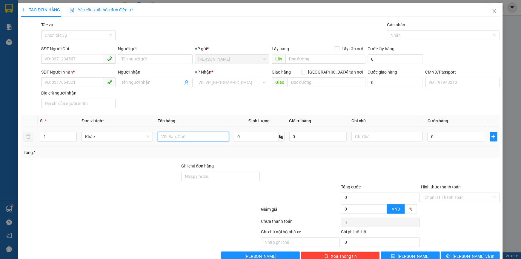
drag, startPoint x: 166, startPoint y: 133, endPoint x: 185, endPoint y: 112, distance: 28.1
click at [166, 132] on div at bounding box center [193, 137] width 71 height 12
type input "1 SM GT NP"
click at [78, 62] on input "SĐT Người Gửi" at bounding box center [72, 59] width 63 height 10
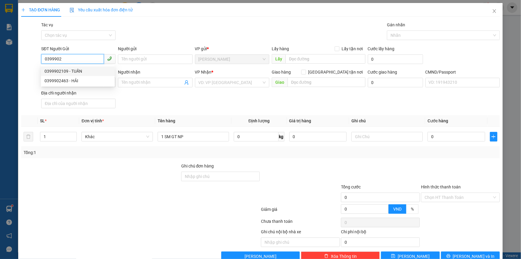
click at [98, 68] on div "0399902109 - TUẤN" at bounding box center [78, 71] width 67 height 7
type input "0399902109"
type input "TUẤN"
type input "0904455711"
type input "THẠCH"
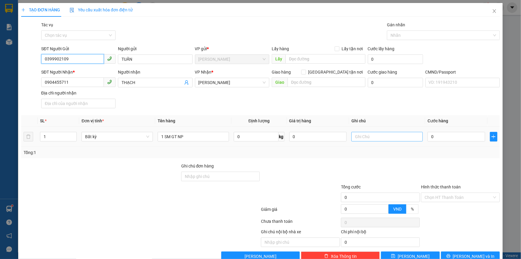
type input "0399902109"
drag, startPoint x: 375, startPoint y: 137, endPoint x: 406, endPoint y: 159, distance: 38.4
click at [375, 136] on input "text" at bounding box center [387, 137] width 71 height 10
type input "8H MAI KHANH"
click at [439, 140] on input "0" at bounding box center [457, 137] width 58 height 10
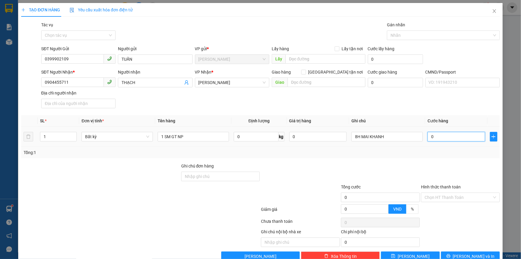
type input "2"
type input "20"
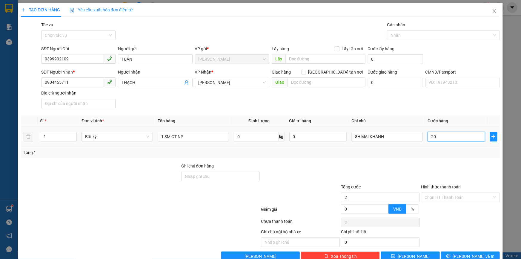
type input "20"
click at [442, 161] on div "Transit Pickup Surcharge Ids Transit Deliver Surcharge Ids Transit Deliver Surc…" at bounding box center [260, 141] width 479 height 239
type input "20.000"
click at [445, 170] on div at bounding box center [461, 173] width 80 height 21
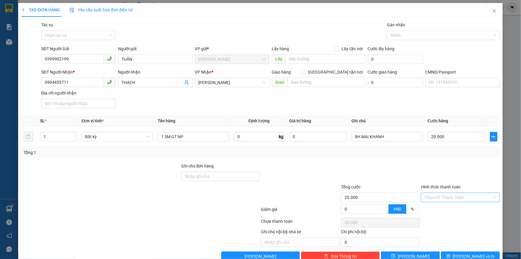
click at [442, 198] on input "Hình thức thanh toán" at bounding box center [459, 197] width 68 height 9
click at [440, 207] on div "Tại văn phòng" at bounding box center [457, 209] width 71 height 7
type input "0"
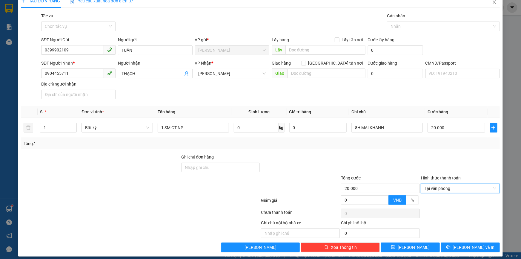
scroll to position [14, 0]
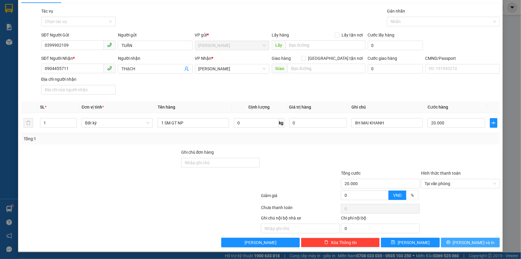
click at [450, 242] on button "[PERSON_NAME] và In" at bounding box center [470, 243] width 59 height 10
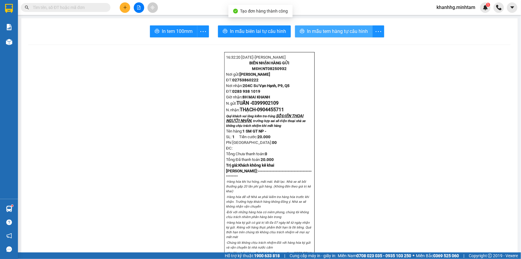
click at [320, 29] on span "In mẫu tem hàng tự cấu hình" at bounding box center [337, 30] width 61 height 7
click at [354, 29] on span "In mẫu tem hàng tự cấu hình" at bounding box center [337, 30] width 61 height 7
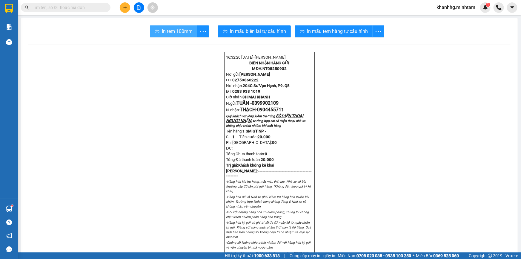
click at [174, 28] on span "In tem 100mm" at bounding box center [177, 30] width 31 height 7
click at [93, 10] on input "text" at bounding box center [68, 7] width 71 height 7
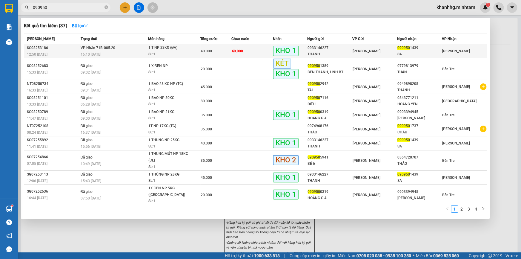
type input "090950"
click at [410, 51] on div "SA" at bounding box center [420, 54] width 44 height 6
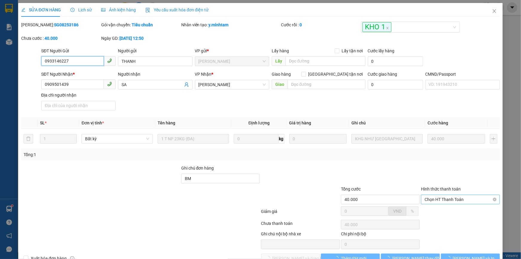
type input "0933146227"
type input "THANH"
type input "0909501439"
type input "SA"
type input "BM"
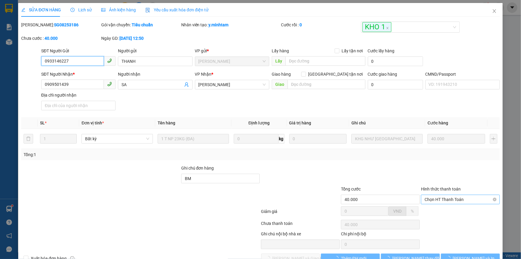
type input "40.000"
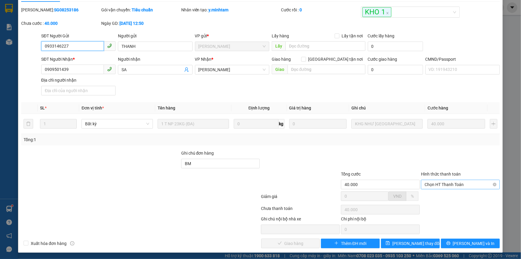
click at [425, 181] on span "Chọn HT Thanh Toán" at bounding box center [461, 184] width 72 height 9
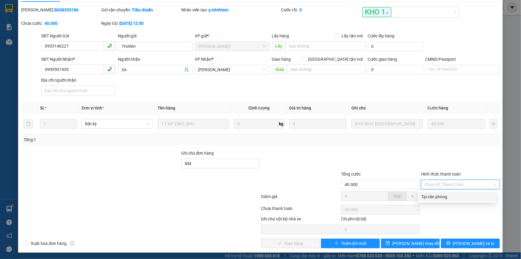
click at [429, 195] on div "Tại văn phòng" at bounding box center [457, 196] width 71 height 7
type input "0"
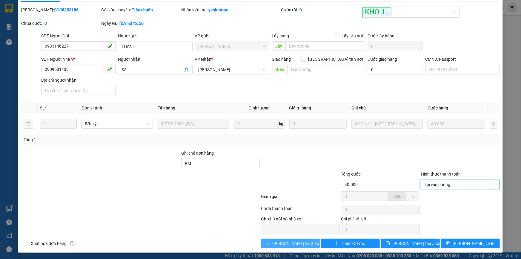
click at [297, 244] on span "[PERSON_NAME] và Giao hàng" at bounding box center [301, 243] width 57 height 7
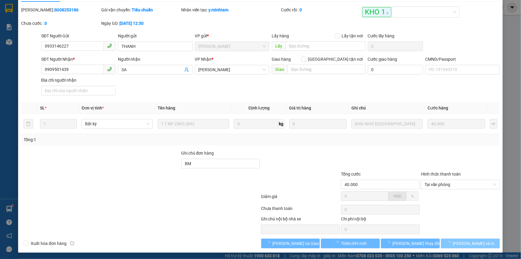
click at [466, 244] on span "[PERSON_NAME] và In" at bounding box center [474, 243] width 42 height 7
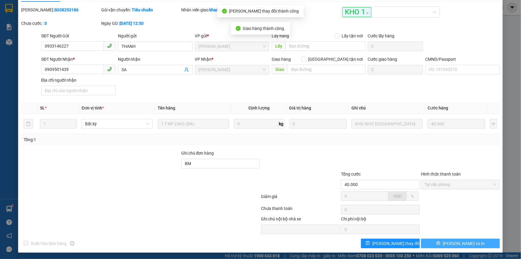
click at [460, 241] on span "[PERSON_NAME] và In" at bounding box center [464, 243] width 42 height 7
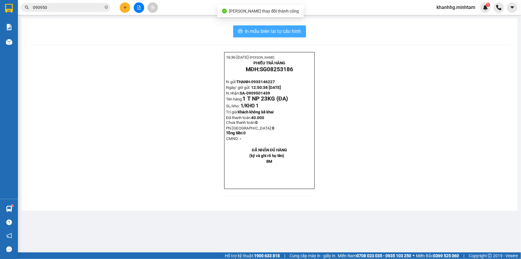
click at [263, 27] on span "In mẫu biên lai tự cấu hình" at bounding box center [273, 30] width 56 height 7
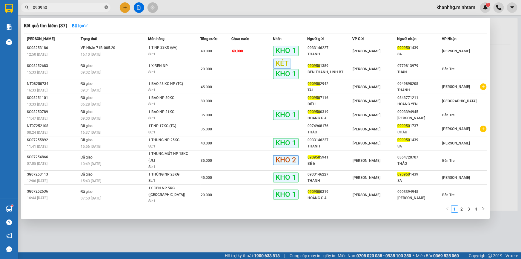
click at [106, 6] on icon "close-circle" at bounding box center [107, 7] width 4 height 4
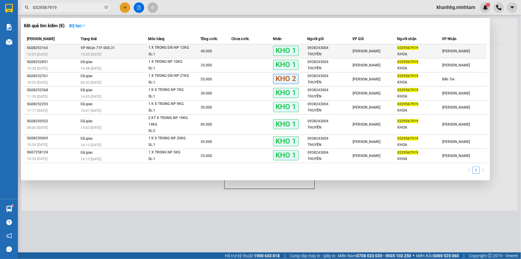
type input "0329567919"
click at [406, 48] on span "0329567919" at bounding box center [408, 48] width 21 height 4
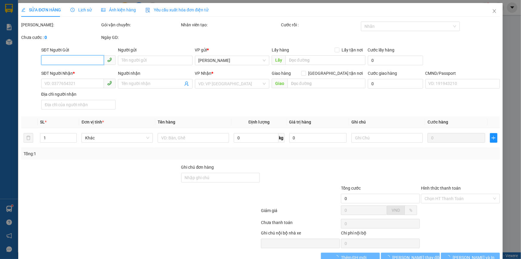
type input "0938243004"
type input "THUYỀN"
type input "0329567919"
type input "KHOA"
type input "HCK / máy bận"
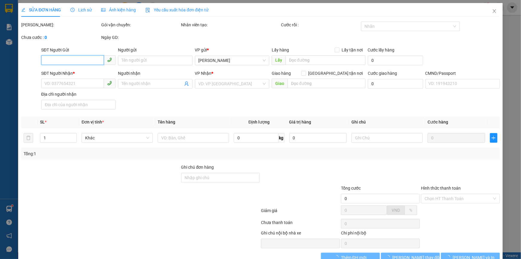
type input "40.000"
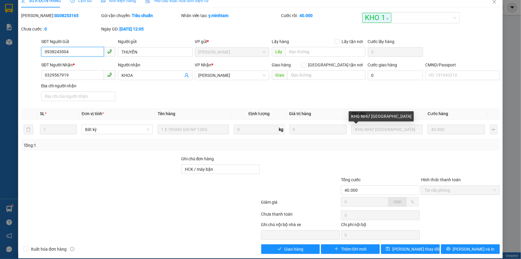
scroll to position [16, 0]
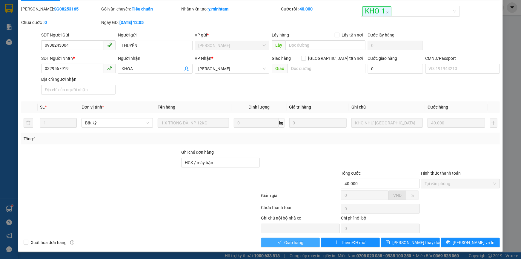
click at [290, 244] on span "Giao hàng" at bounding box center [293, 242] width 19 height 7
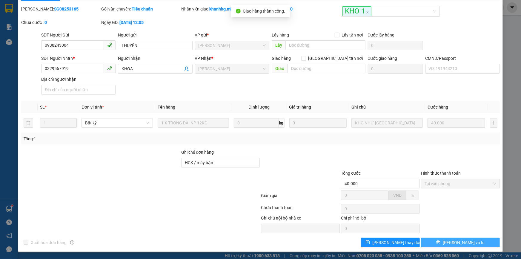
click at [441, 243] on icon "printer" at bounding box center [439, 242] width 4 height 4
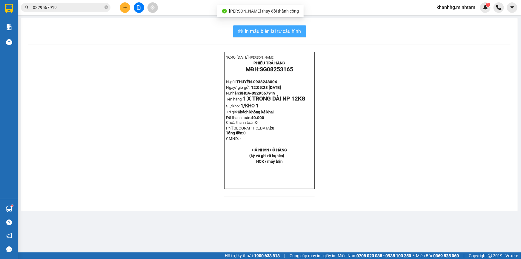
click at [269, 30] on span "In mẫu biên lai tự cấu hình" at bounding box center [273, 30] width 56 height 7
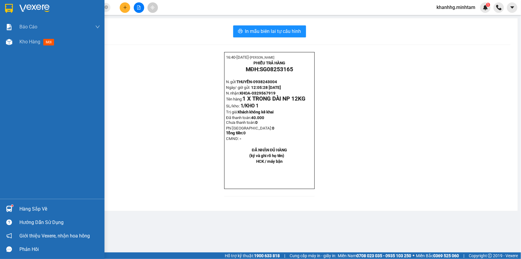
click at [28, 208] on div "Hàng sắp về" at bounding box center [59, 208] width 81 height 9
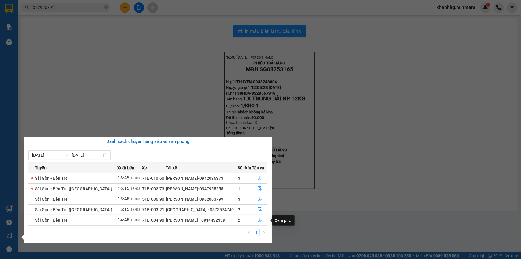
click at [258, 219] on icon "file-done" at bounding box center [260, 220] width 4 height 4
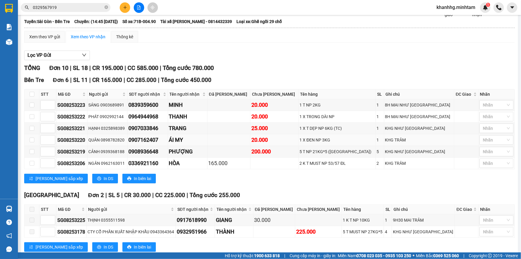
scroll to position [126, 0]
